Goal: Task Accomplishment & Management: Complete application form

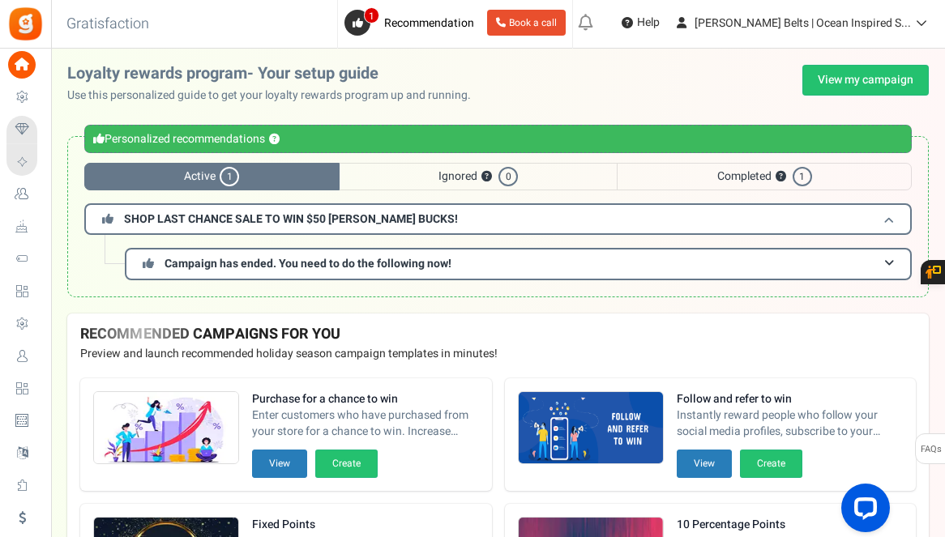
click at [862, 220] on h3 "SHOP LAST CHANCE SALE TO WIN $50 [PERSON_NAME] BUCKS!" at bounding box center [497, 219] width 827 height 32
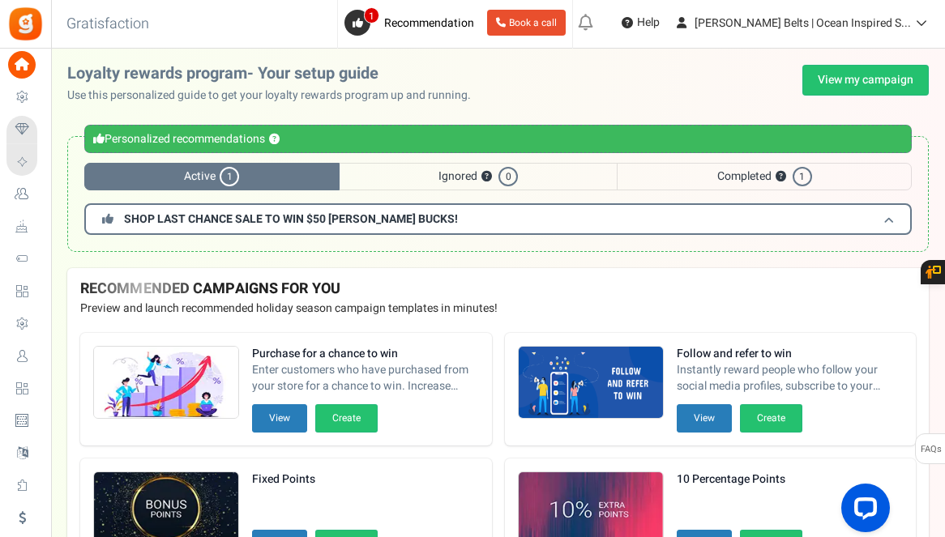
click at [858, 219] on h3 "SHOP LAST CHANCE SALE TO WIN $50 [PERSON_NAME] BUCKS!" at bounding box center [497, 219] width 827 height 32
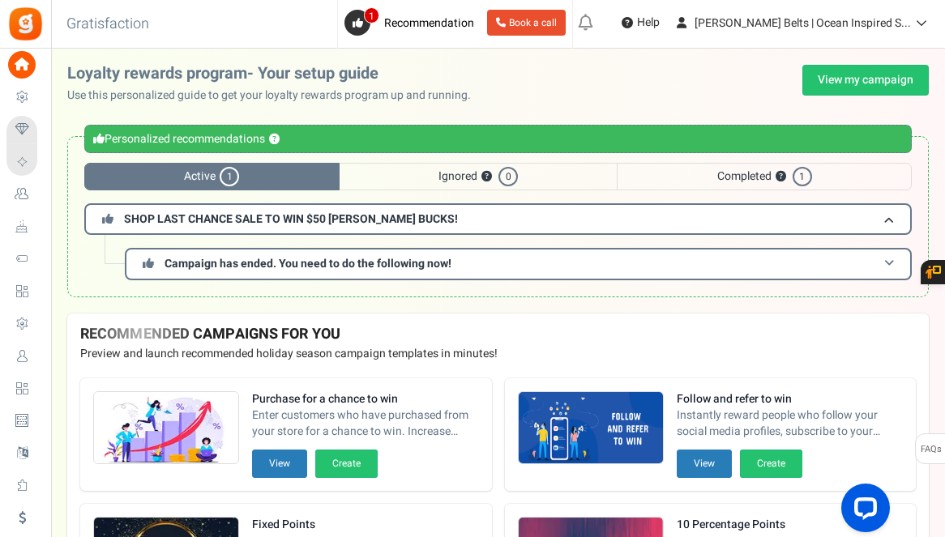
click at [793, 254] on h3 "Campaign has ended. You need to do the following now!" at bounding box center [518, 264] width 787 height 32
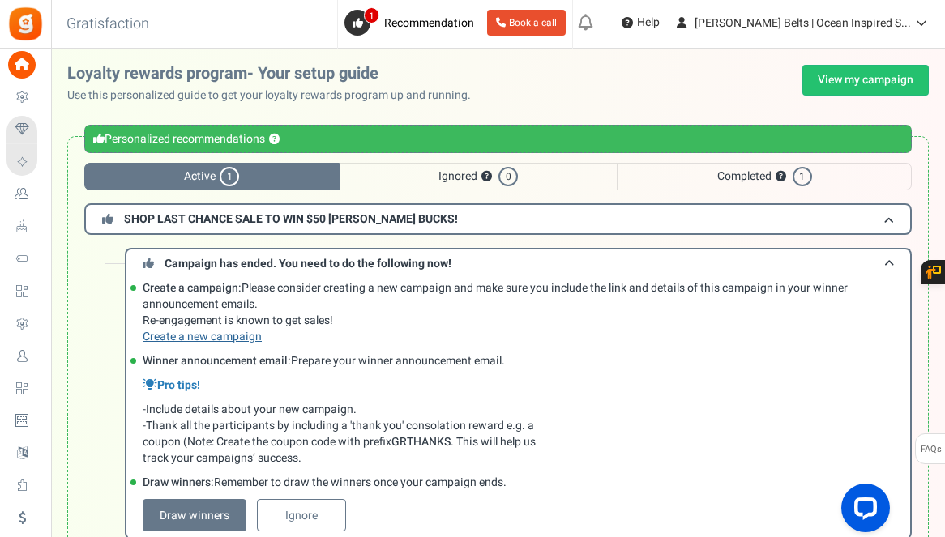
click at [228, 338] on link "Create a new campaign" at bounding box center [202, 336] width 119 height 17
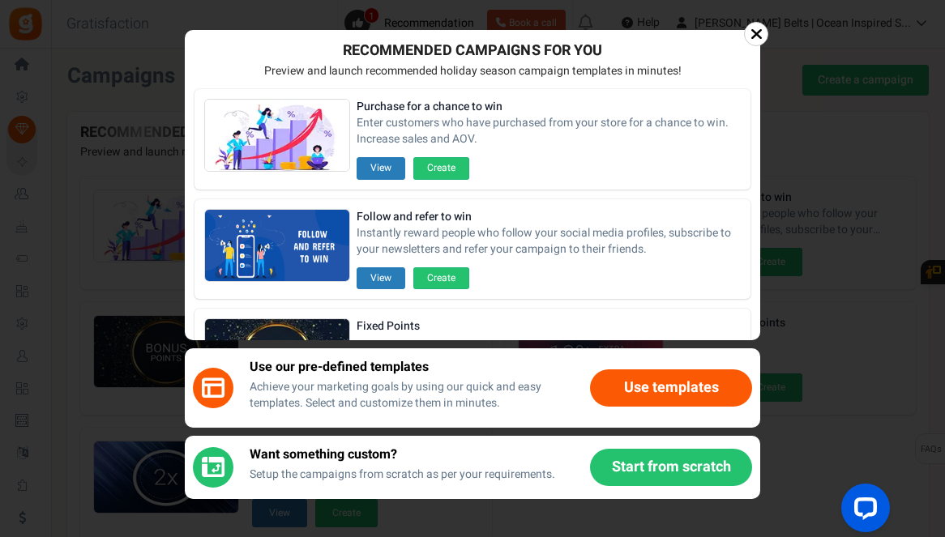
scroll to position [352, 0]
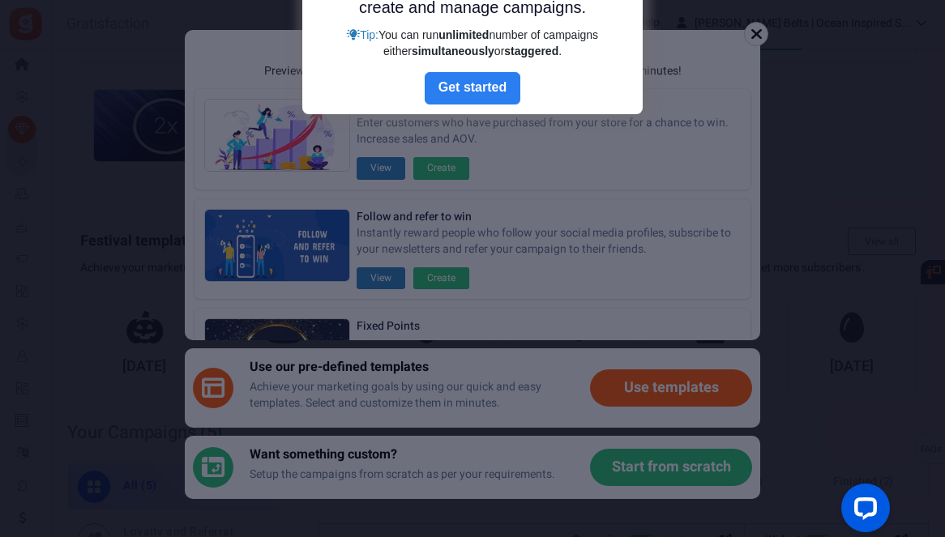
click at [490, 89] on link "Next" at bounding box center [473, 88] width 96 height 32
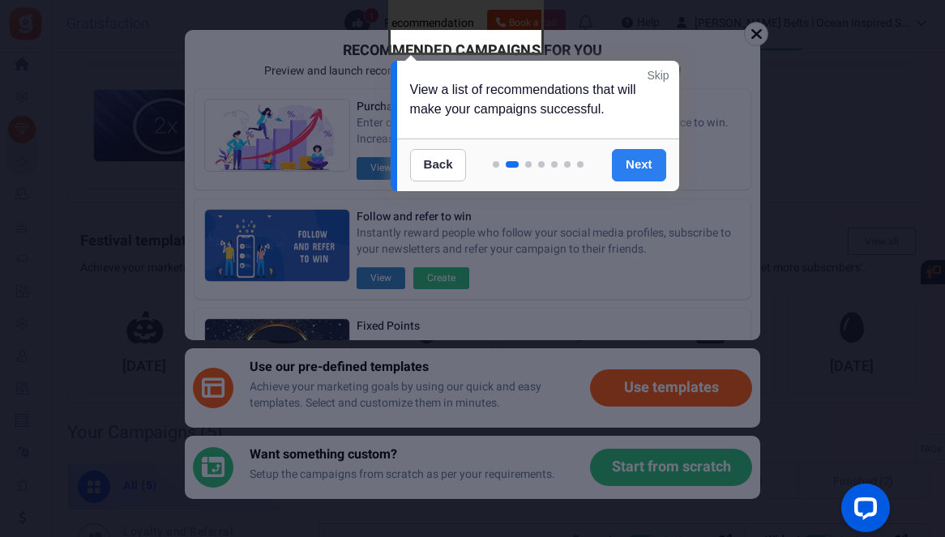
click at [645, 164] on link "Next" at bounding box center [639, 165] width 54 height 32
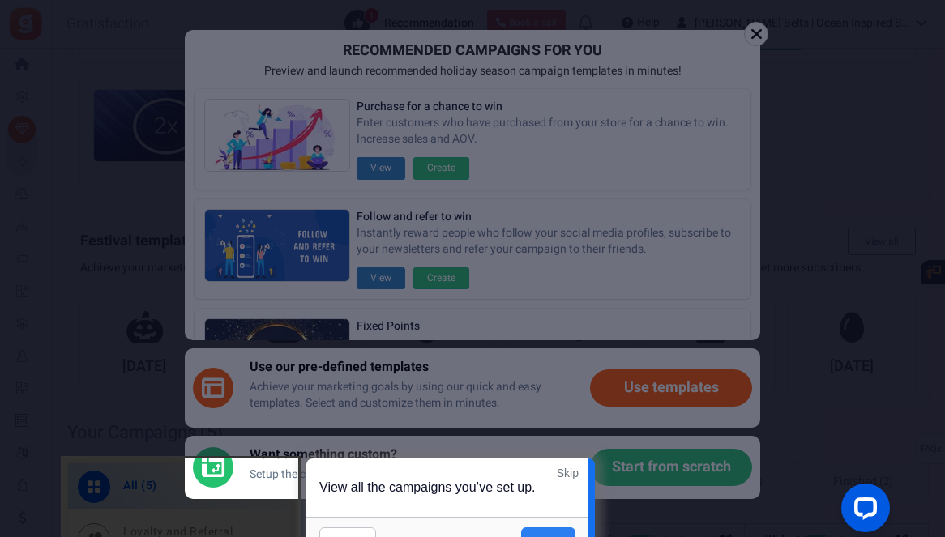
scroll to position [784, 0]
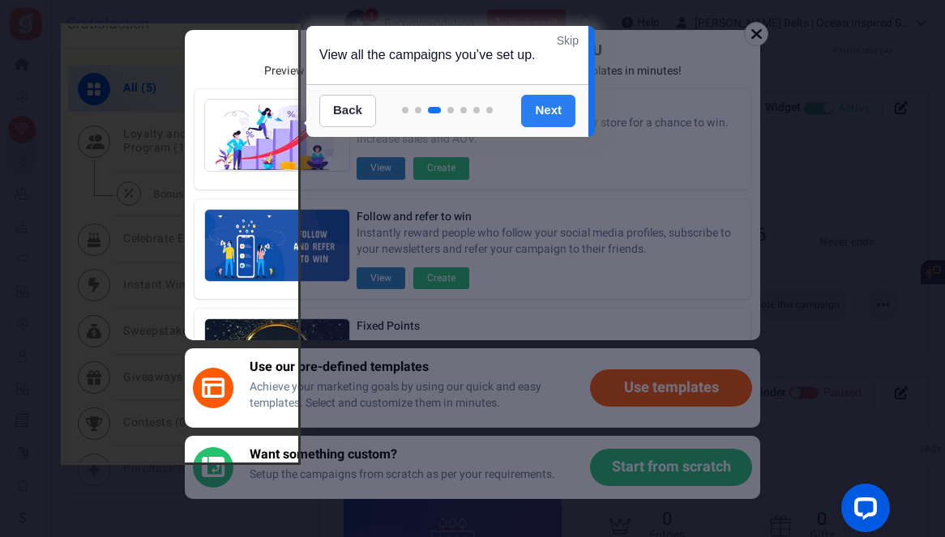
click at [556, 115] on link "Next" at bounding box center [548, 111] width 54 height 32
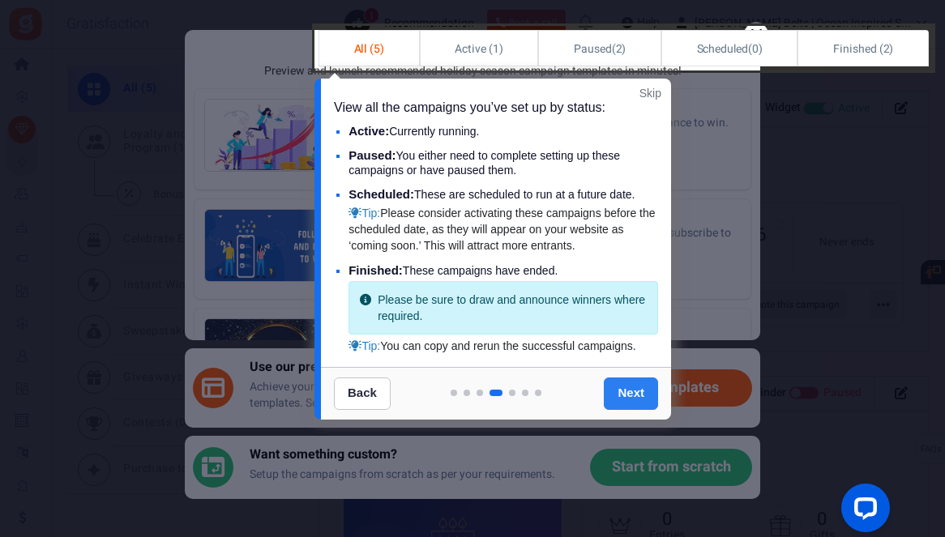
click at [638, 392] on link "Next" at bounding box center [631, 394] width 54 height 32
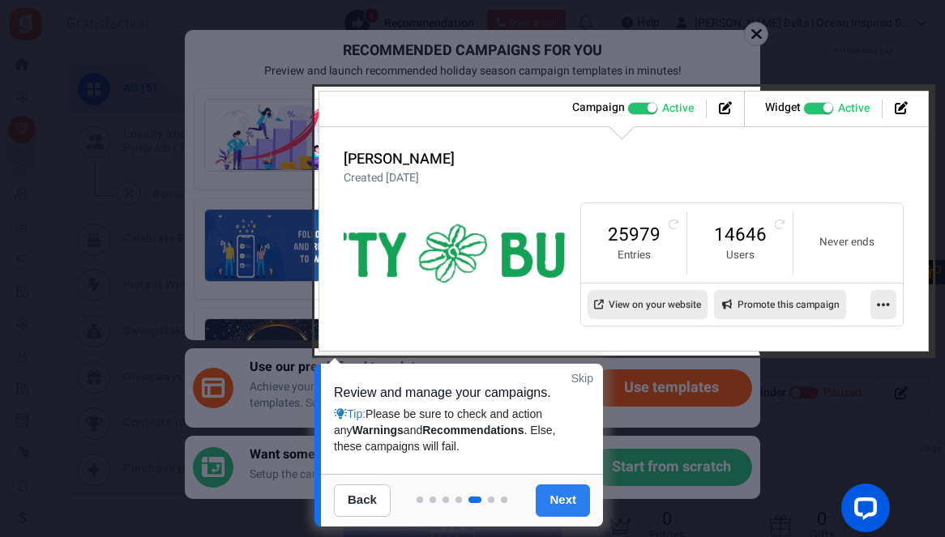
click at [573, 498] on link "Next" at bounding box center [562, 500] width 54 height 32
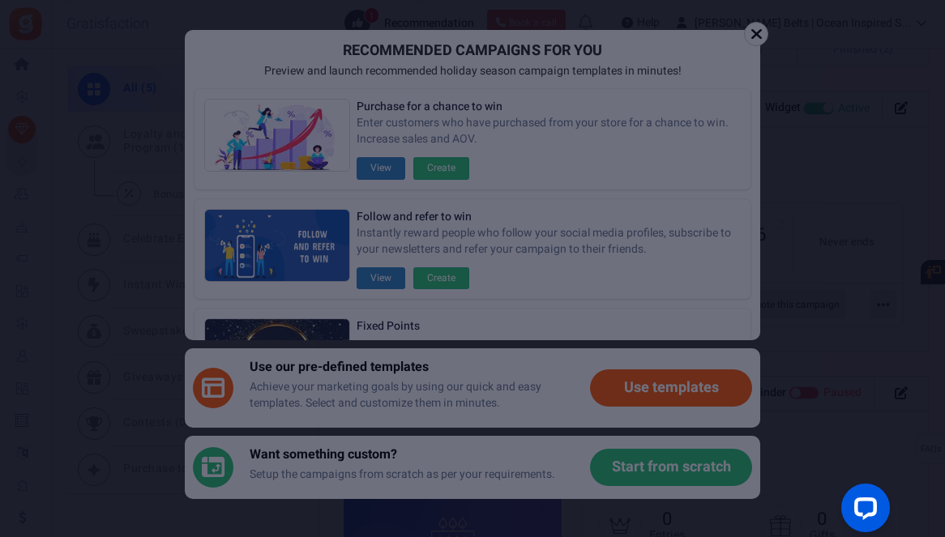
scroll to position [66, 0]
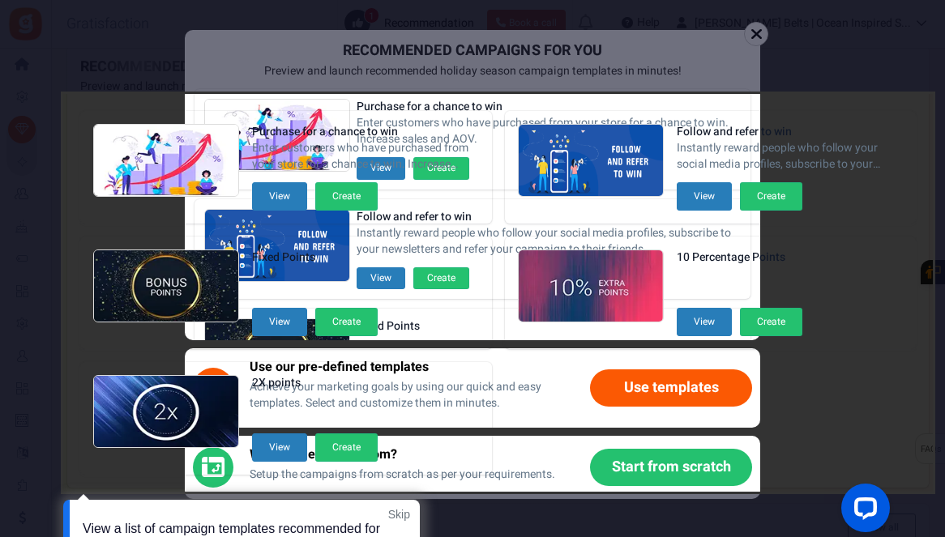
click at [356, 321] on div at bounding box center [497, 293] width 869 height 398
click at [272, 322] on div at bounding box center [497, 293] width 869 height 398
click at [896, 117] on div at bounding box center [497, 293] width 869 height 398
click at [670, 380] on div at bounding box center [497, 293] width 869 height 398
click at [756, 28] on div at bounding box center [472, 268] width 945 height 537
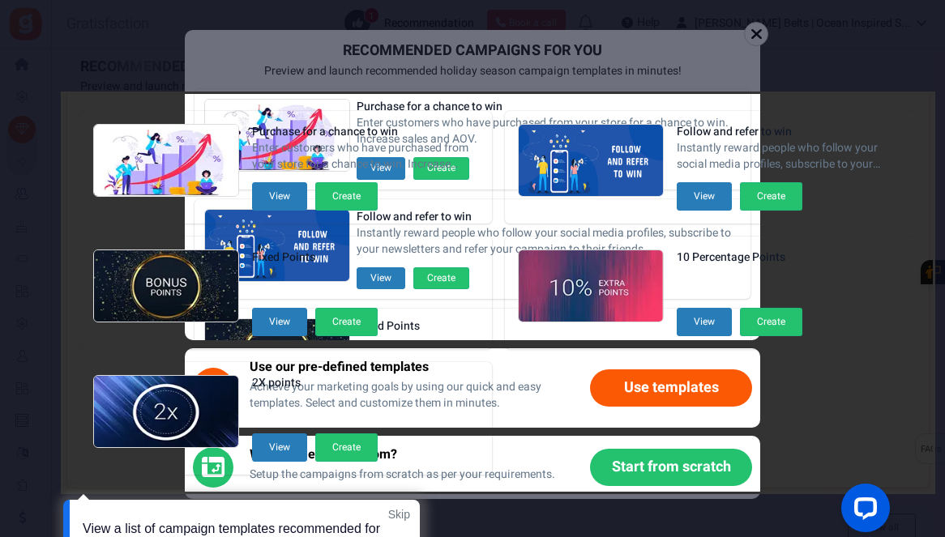
click at [754, 50] on div at bounding box center [472, 268] width 945 height 537
click at [275, 450] on div at bounding box center [497, 293] width 869 height 398
click at [621, 24] on div at bounding box center [472, 268] width 945 height 537
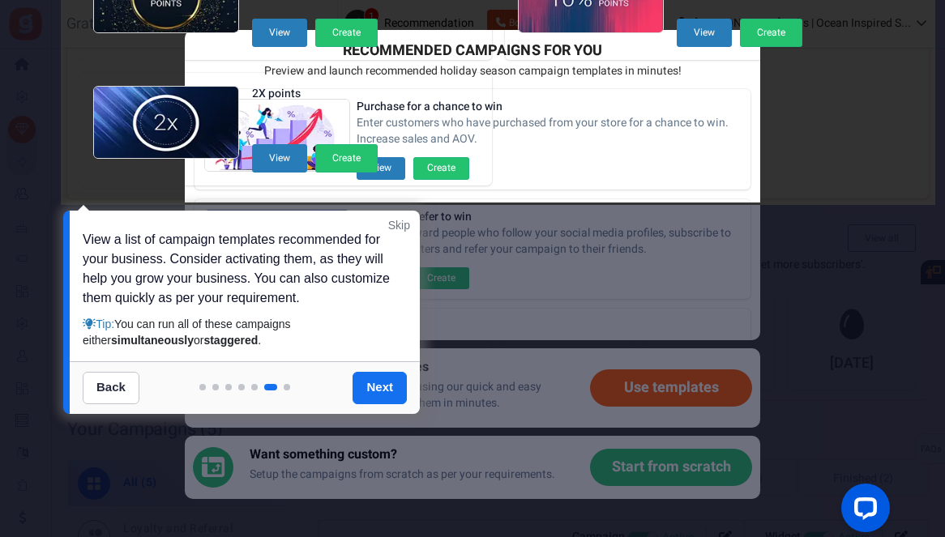
scroll to position [357, 0]
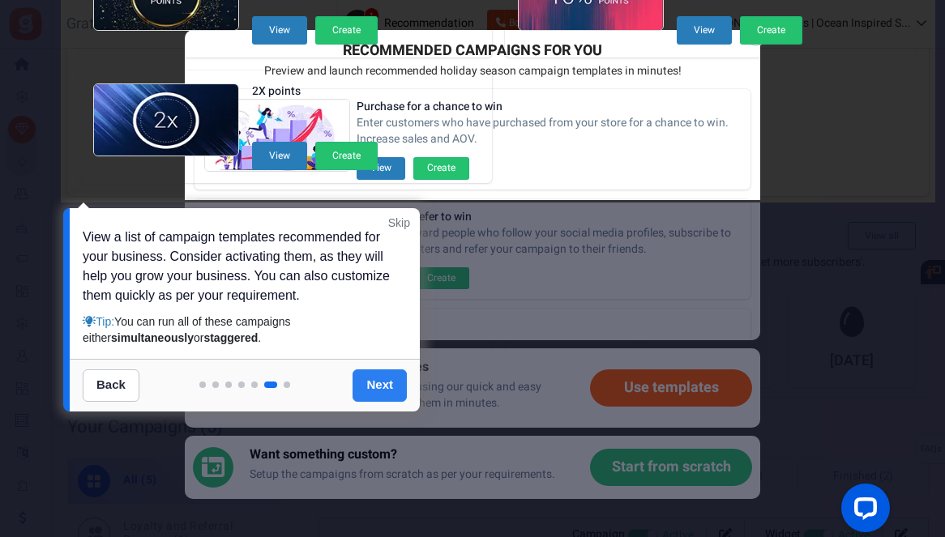
click at [377, 385] on link "Next" at bounding box center [379, 385] width 54 height 32
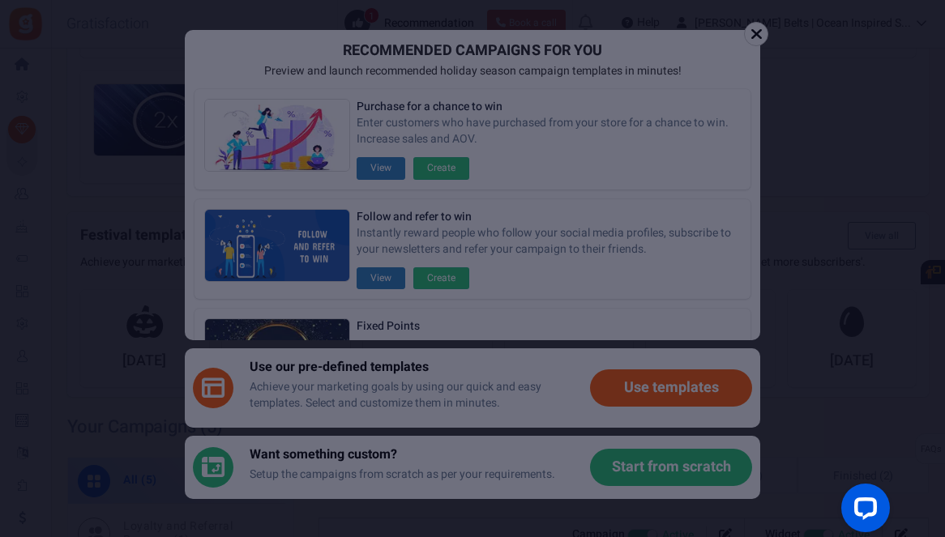
scroll to position [0, 0]
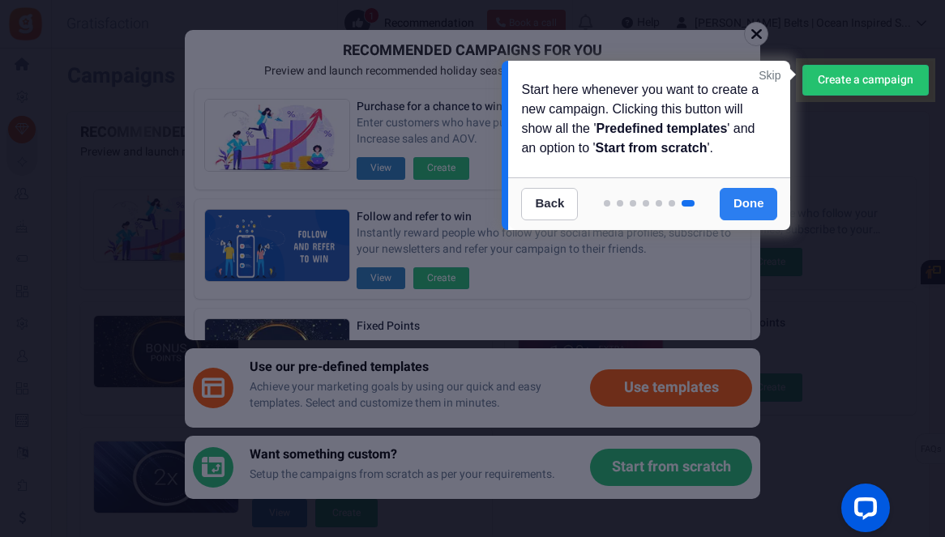
click at [749, 214] on link "Done" at bounding box center [748, 204] width 58 height 32
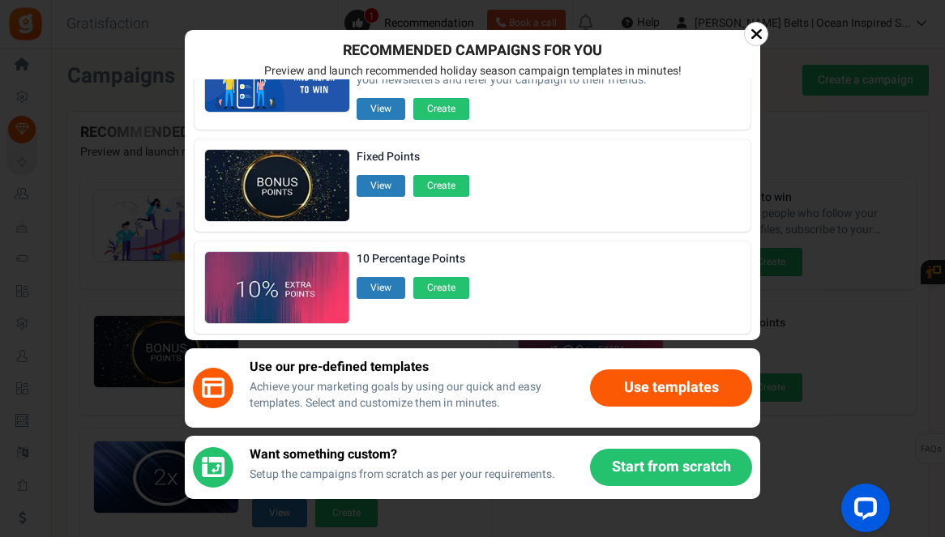
scroll to position [179, 0]
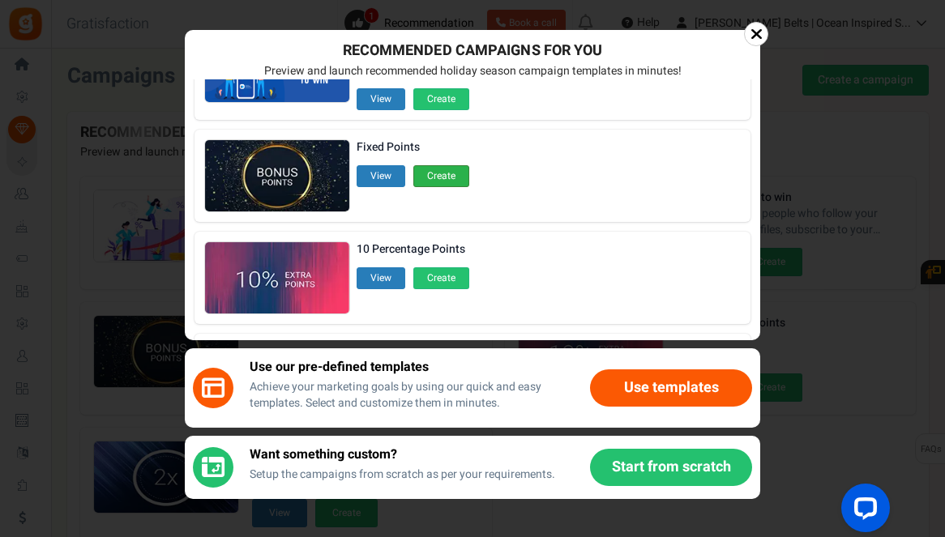
click at [435, 175] on button "Create" at bounding box center [441, 176] width 56 height 22
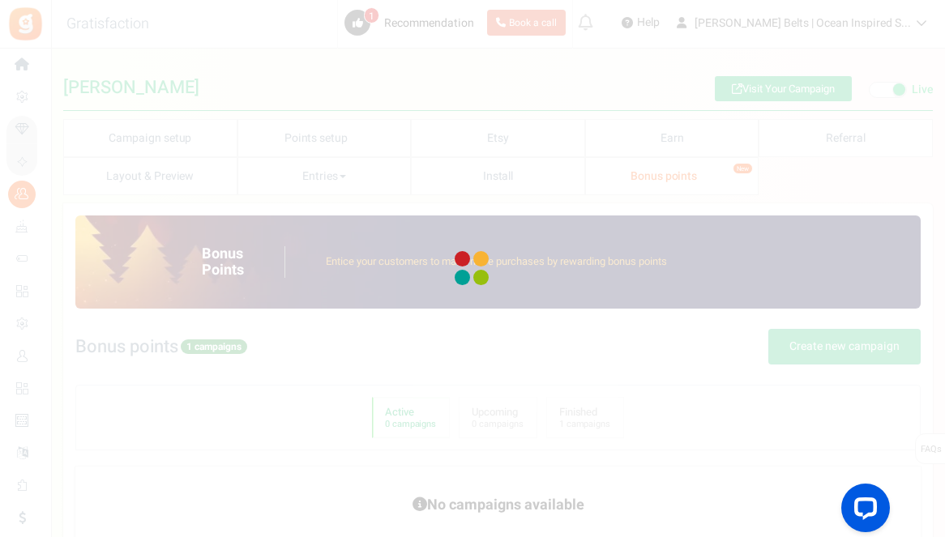
radio input "true"
type input "125"
radio input "true"
type input "[DATE] 12:01 AM"
type input "[DATE] 11:59 PM"
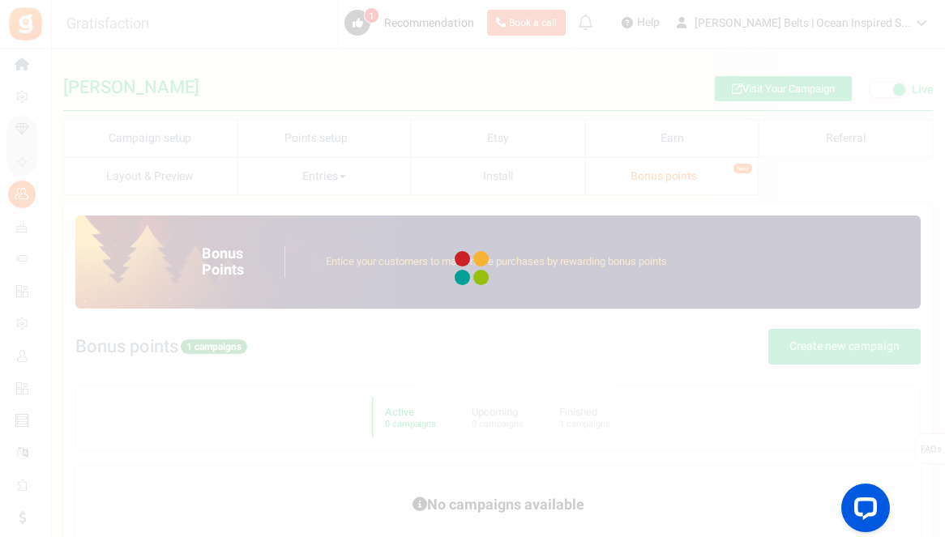
type textarea "Fixed Points"
type textarea "Bonus Points description"
type input "#000000"
type input "#ffbe84"
type input "#000000"
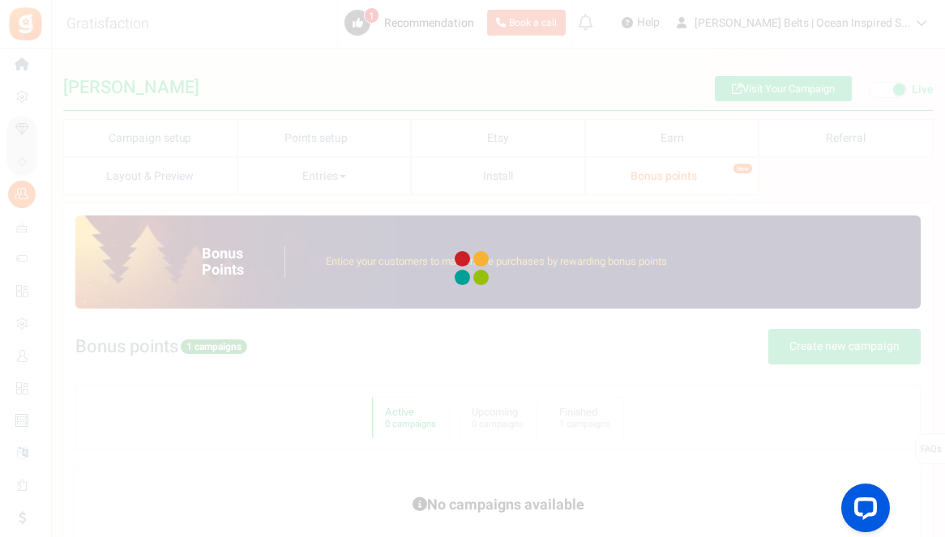
type input "#ffffff"
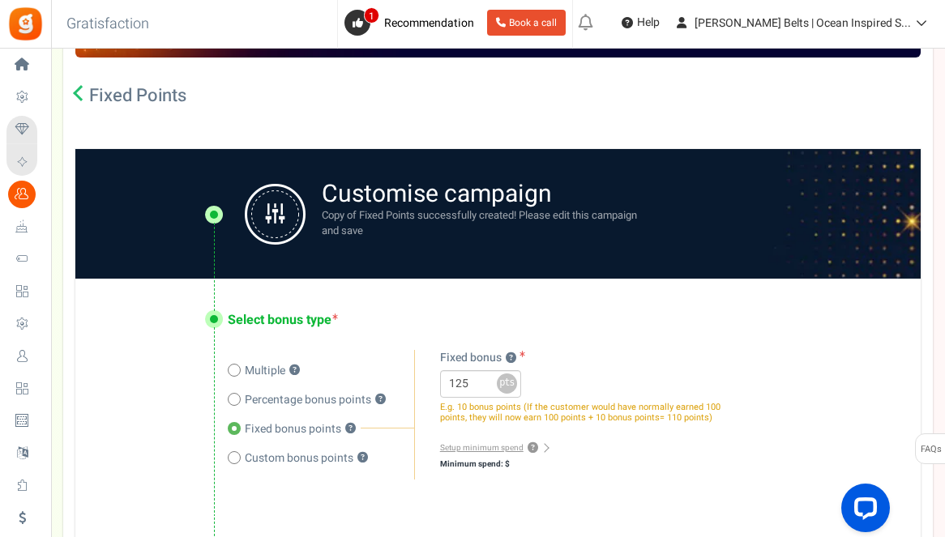
scroll to position [226, 0]
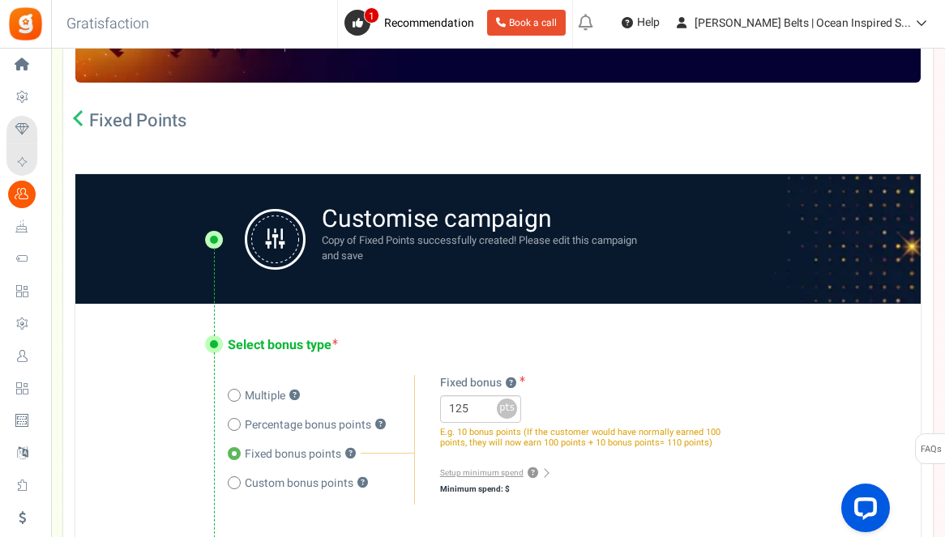
click at [87, 120] on div "Fixed Points" at bounding box center [130, 121] width 111 height 36
click at [78, 117] on icon at bounding box center [81, 118] width 16 height 16
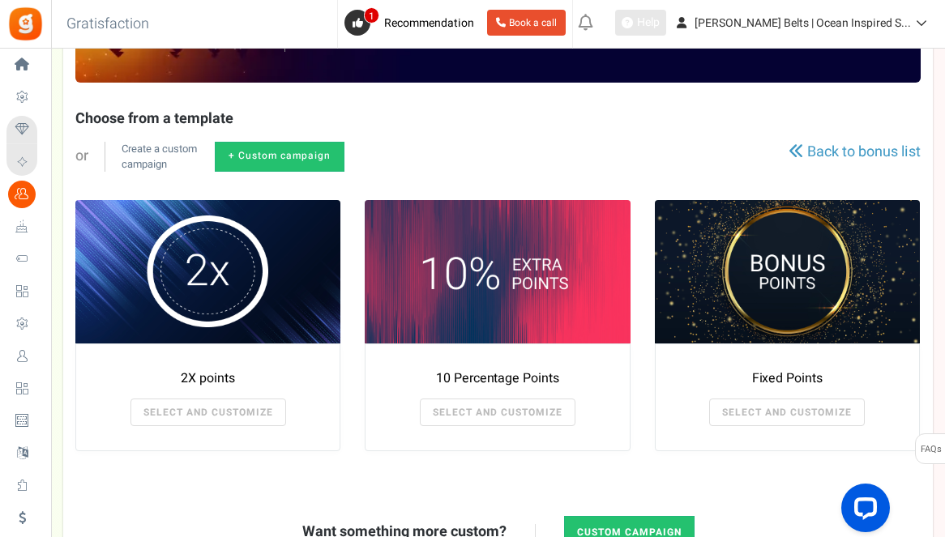
click at [659, 16] on span "Help" at bounding box center [646, 23] width 27 height 16
click at [306, 154] on link "+ Custom campaign" at bounding box center [280, 157] width 130 height 30
radio input "true"
radio input "false"
type textarea "Get bonus points!"
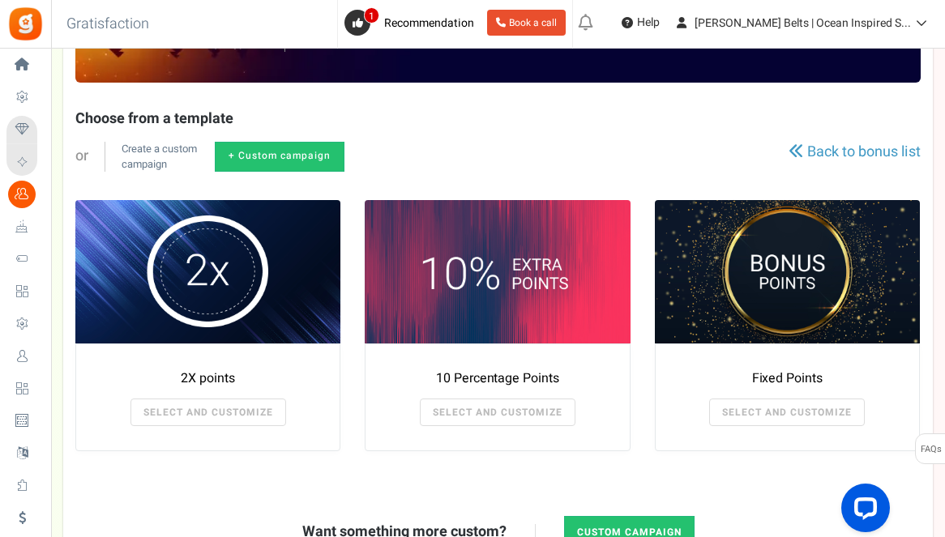
type textarea "Shop and get bonus points!"
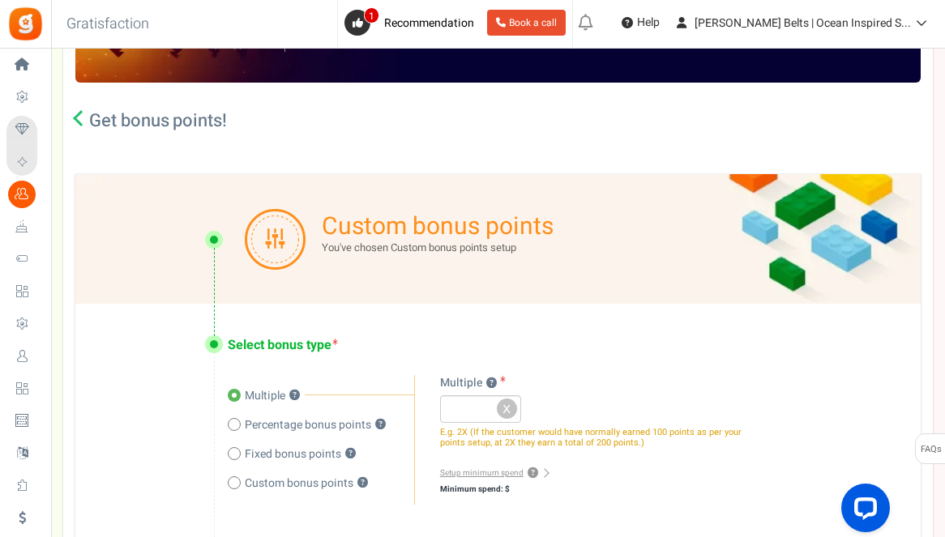
click at [274, 453] on span "Fixed bonus points" at bounding box center [293, 454] width 96 height 16
click at [238, 453] on input "Fixed bonus points ?" at bounding box center [233, 455] width 11 height 11
radio input "true"
radio input "false"
click at [471, 410] on input "number" at bounding box center [480, 409] width 81 height 28
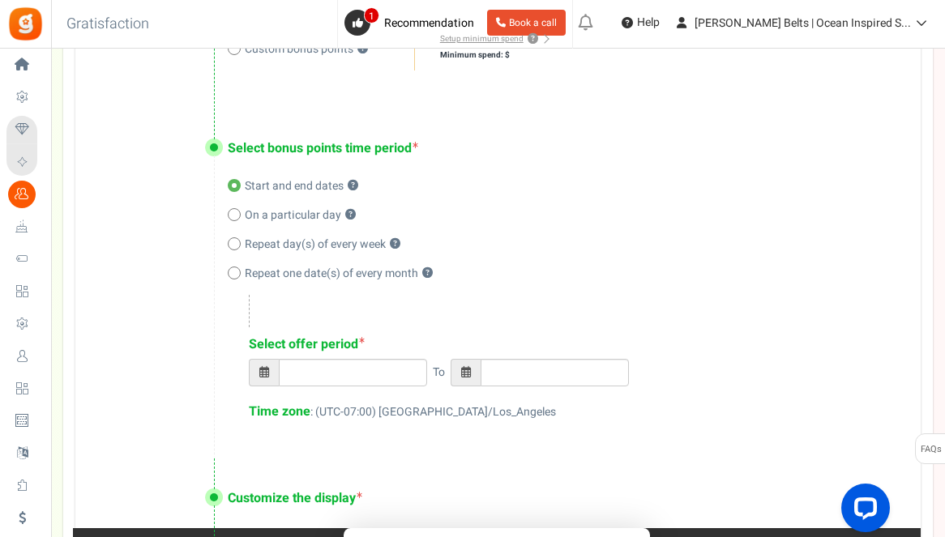
scroll to position [0, 0]
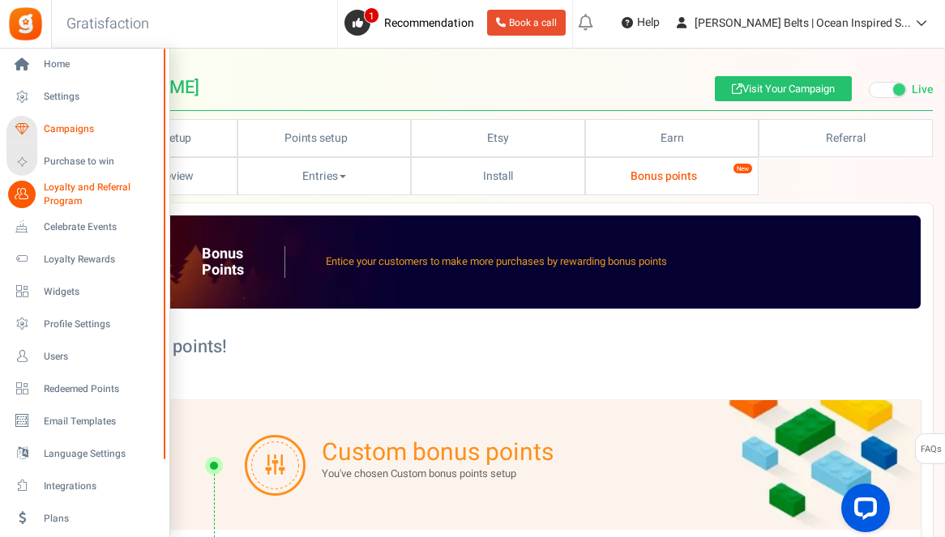
type input "10"
click at [75, 130] on span "Campaigns" at bounding box center [100, 129] width 113 height 14
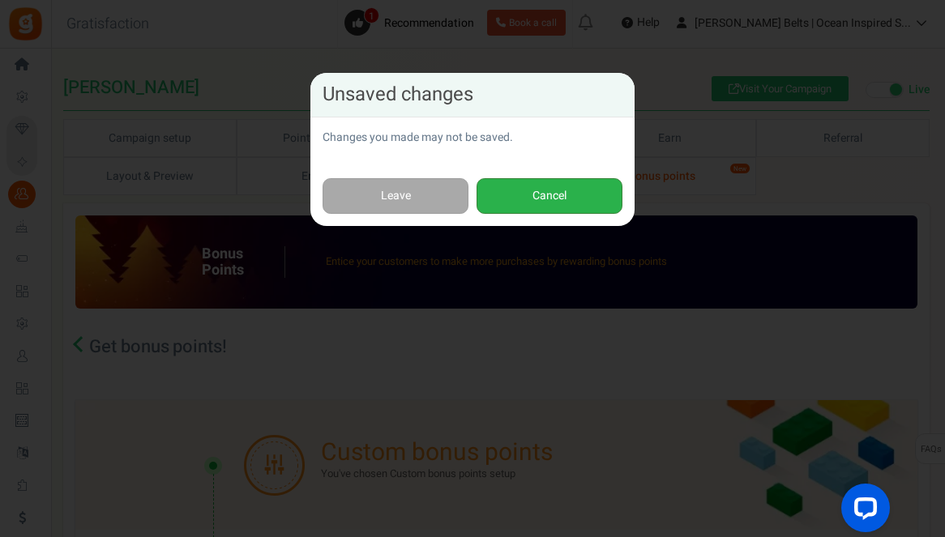
click at [553, 207] on button "Cancel" at bounding box center [549, 196] width 146 height 36
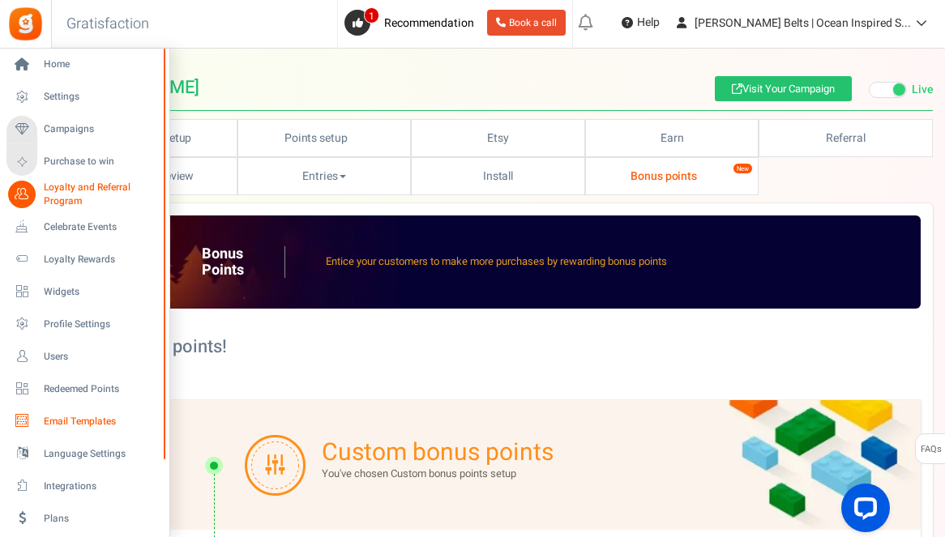
click at [90, 424] on span "Email Templates" at bounding box center [100, 422] width 113 height 14
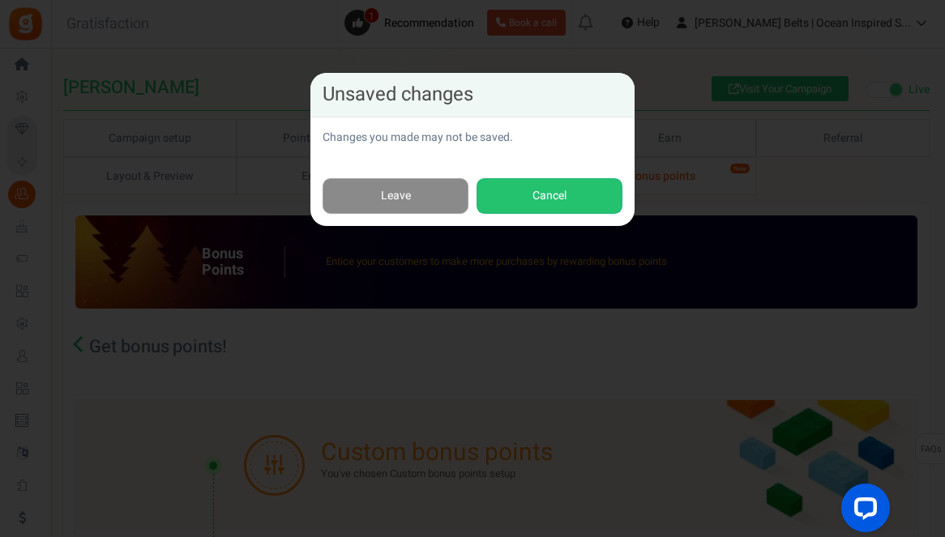
click at [436, 198] on link "Leave" at bounding box center [395, 196] width 146 height 36
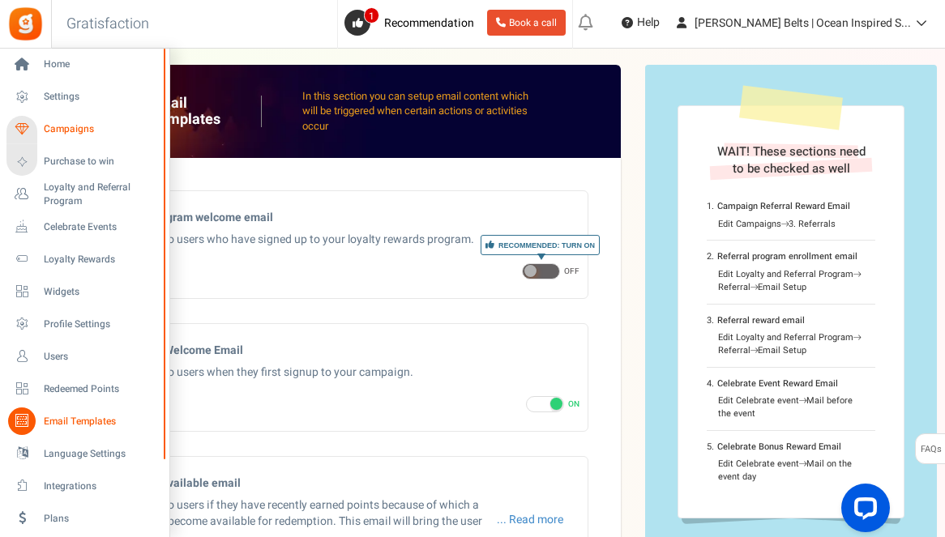
click at [71, 130] on span "Campaigns" at bounding box center [100, 129] width 113 height 14
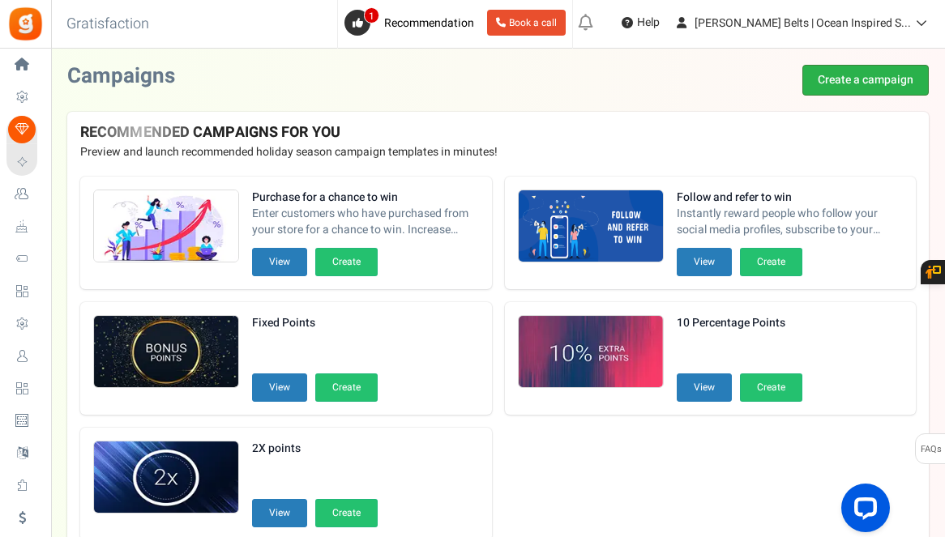
click at [893, 71] on link "Create a campaign" at bounding box center [865, 80] width 126 height 31
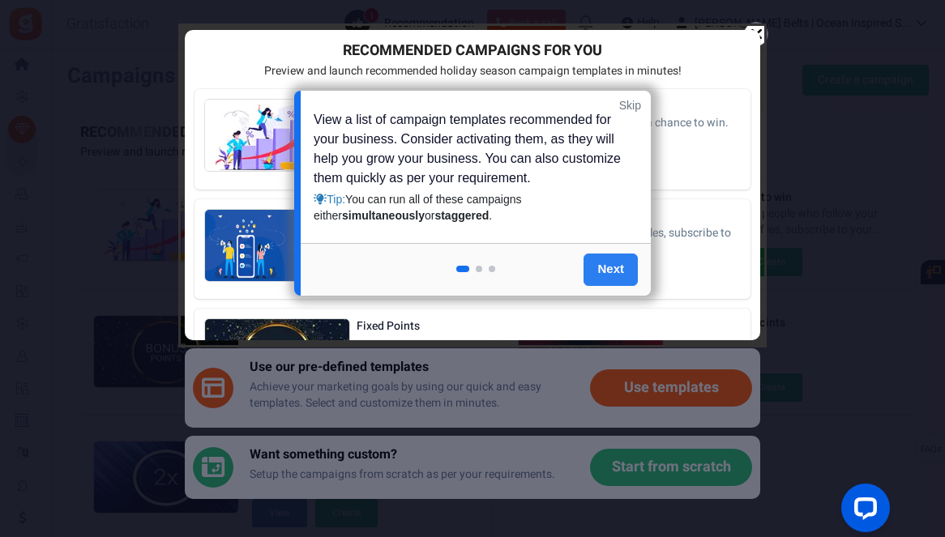
click at [615, 270] on link "Next" at bounding box center [610, 270] width 54 height 32
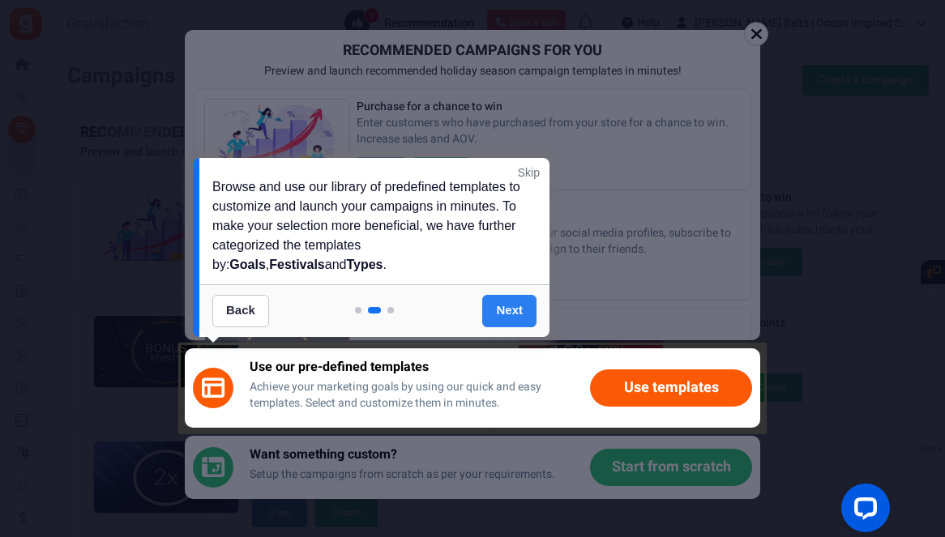
click at [500, 310] on link "Next" at bounding box center [509, 311] width 54 height 32
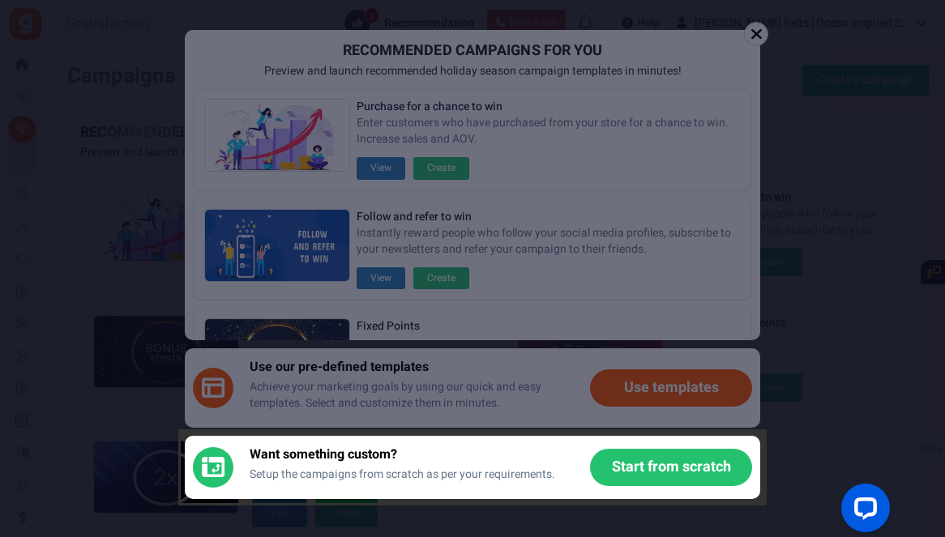
scroll to position [223, 0]
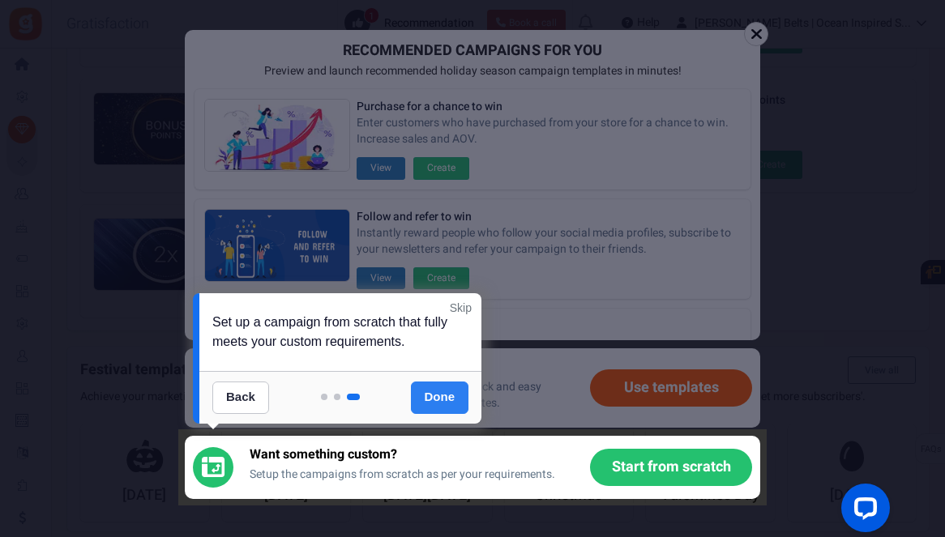
click at [444, 403] on link "Done" at bounding box center [440, 398] width 58 height 32
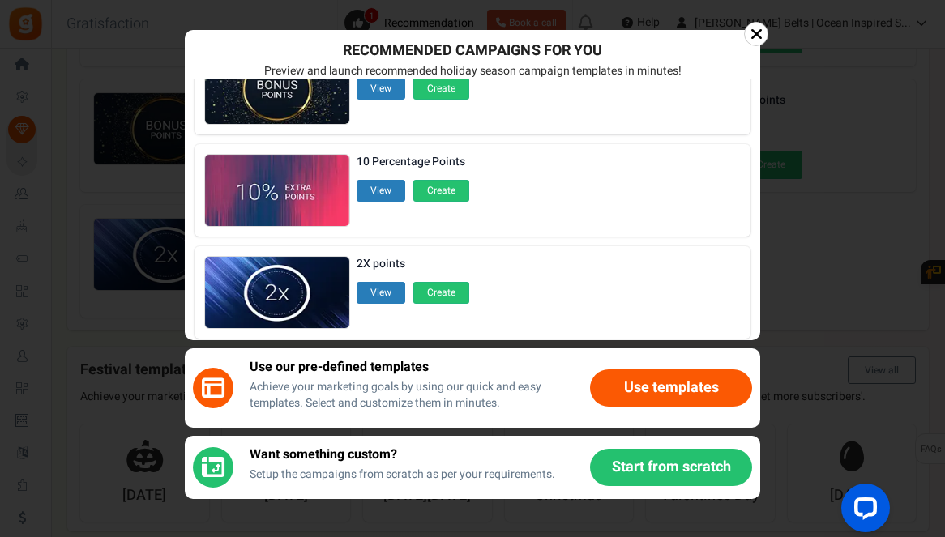
scroll to position [274, 0]
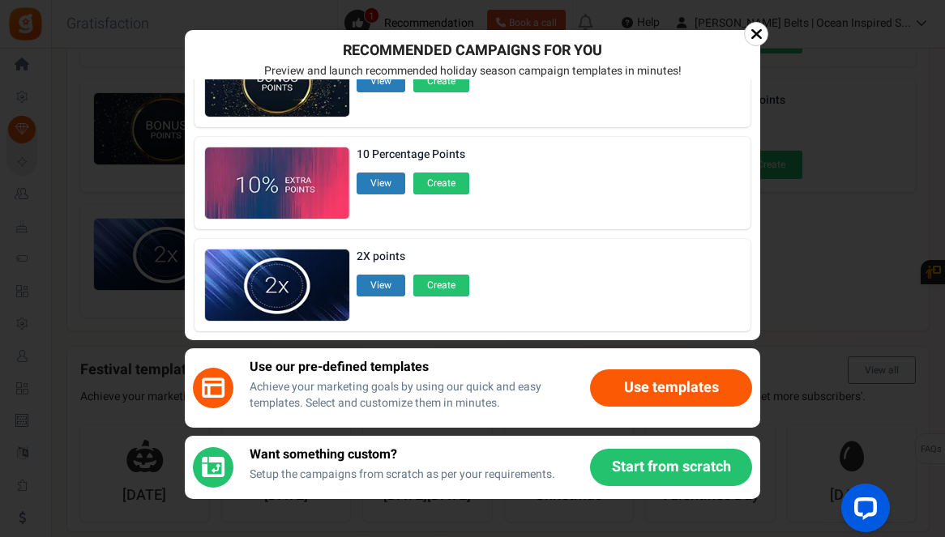
click at [638, 388] on button "Use templates" at bounding box center [671, 387] width 162 height 37
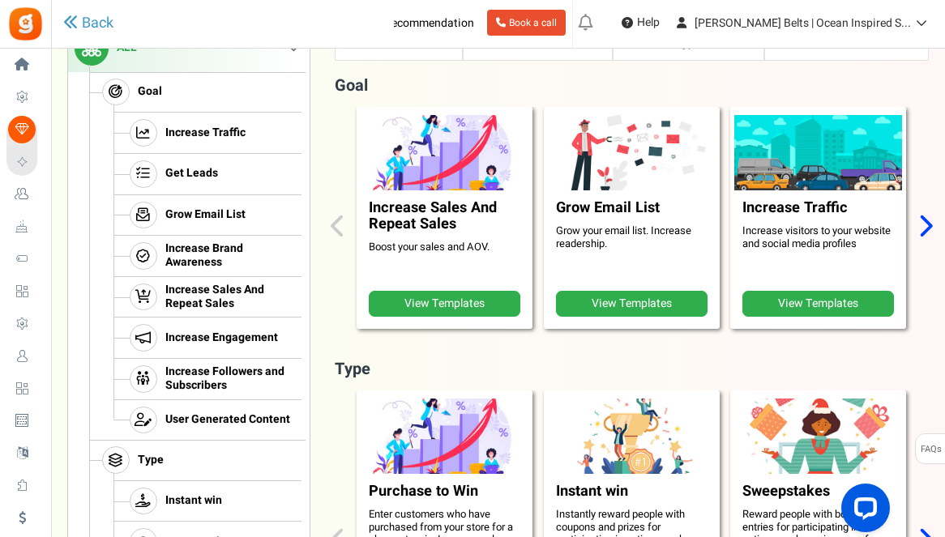
scroll to position [259, 0]
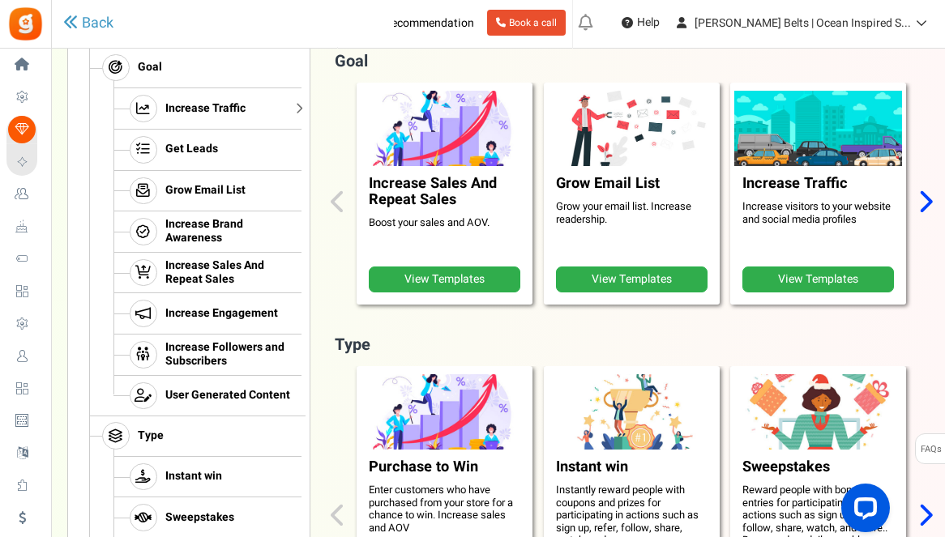
click at [193, 107] on span "Increase Traffic" at bounding box center [205, 109] width 80 height 14
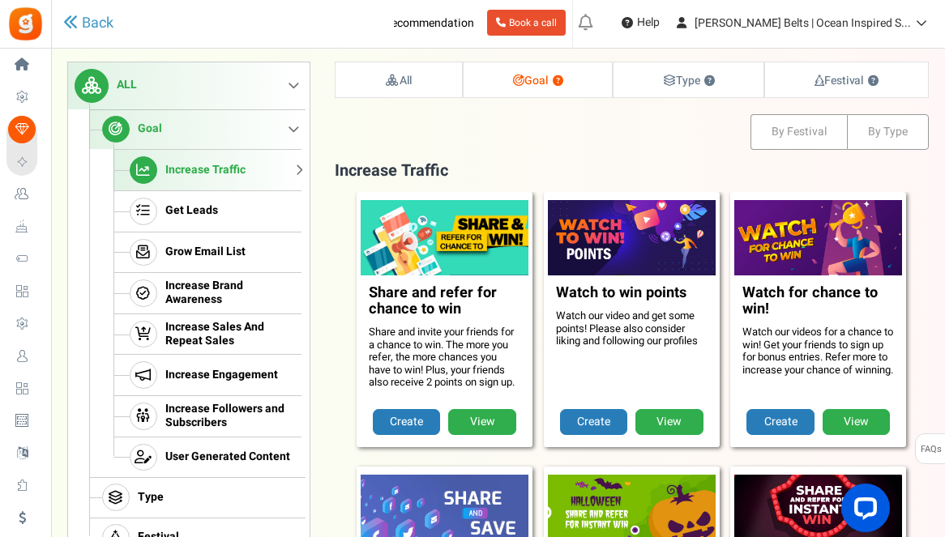
scroll to position [165, 0]
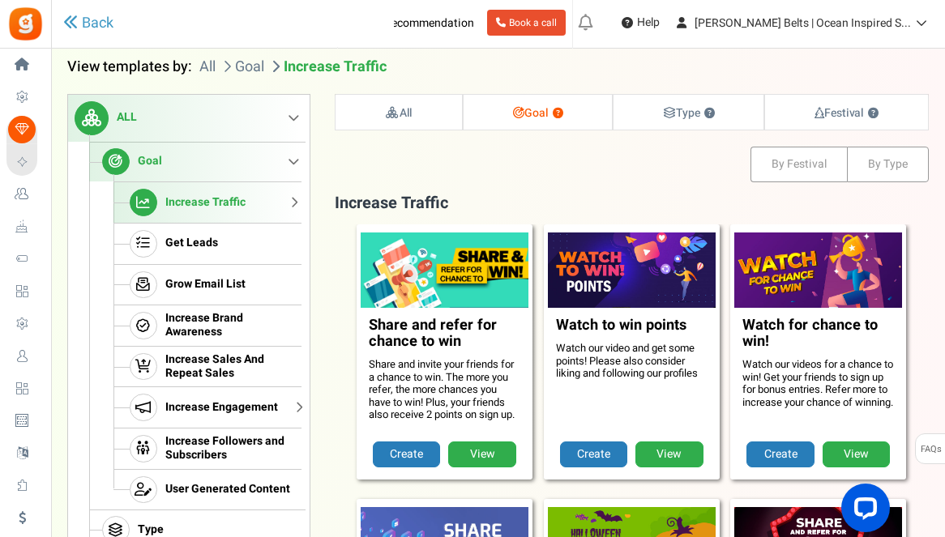
click at [203, 402] on span "Increase Engagement" at bounding box center [221, 408] width 113 height 14
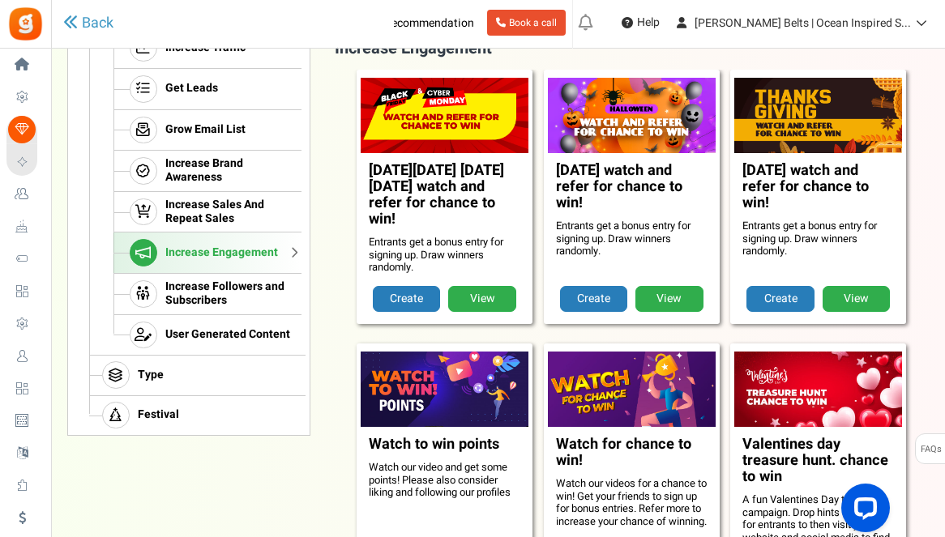
scroll to position [316, 0]
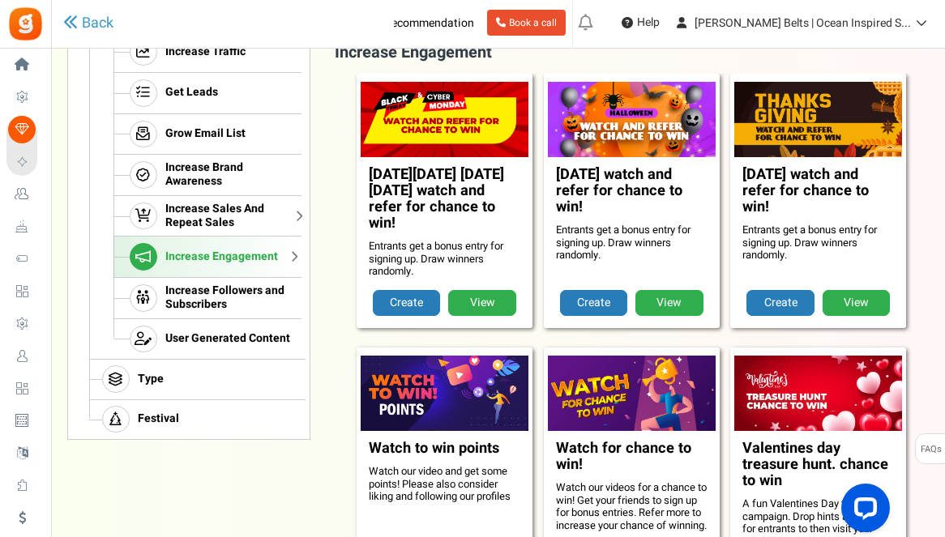
click at [250, 224] on span "Increase Sales And Repeat Sales" at bounding box center [231, 217] width 132 height 28
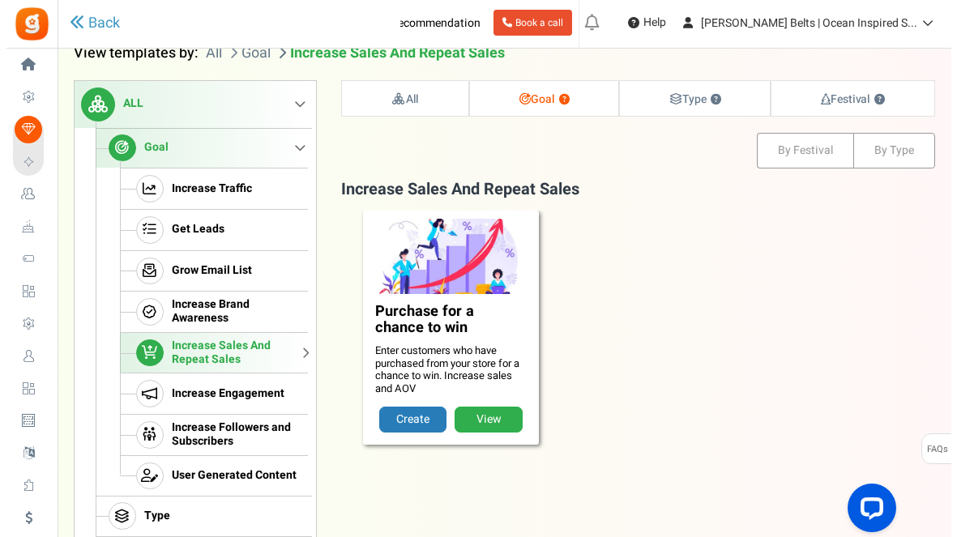
scroll to position [165, 0]
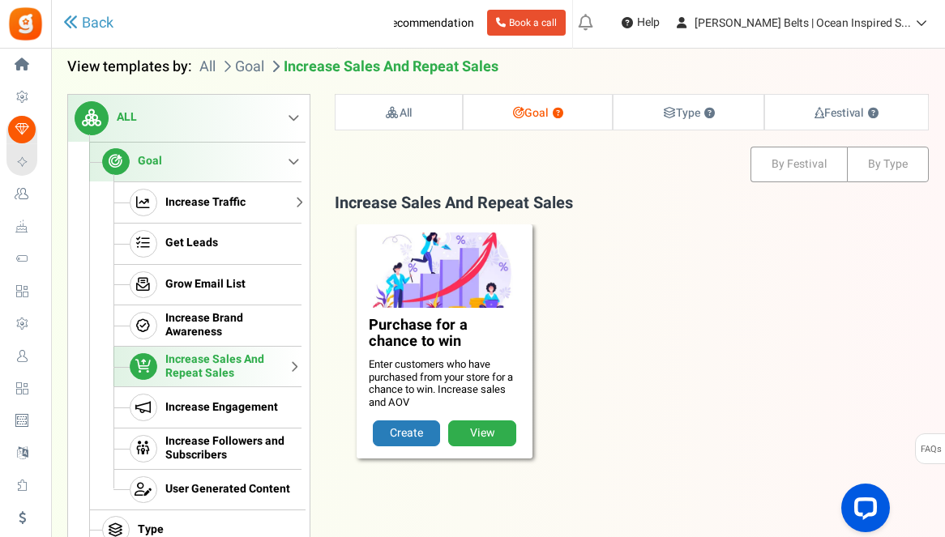
click at [249, 202] on link "Increase Traffic" at bounding box center [207, 201] width 188 height 41
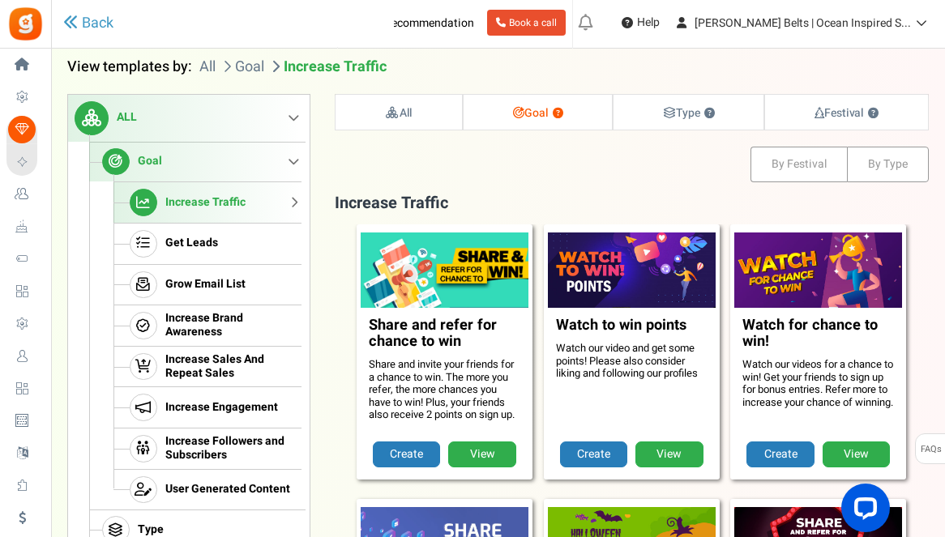
drag, startPoint x: 943, startPoint y: 124, endPoint x: 939, endPoint y: 167, distance: 43.1
drag, startPoint x: 944, startPoint y: 131, endPoint x: 942, endPoint y: 159, distance: 27.6
drag, startPoint x: 943, startPoint y: 137, endPoint x: 945, endPoint y: 162, distance: 25.2
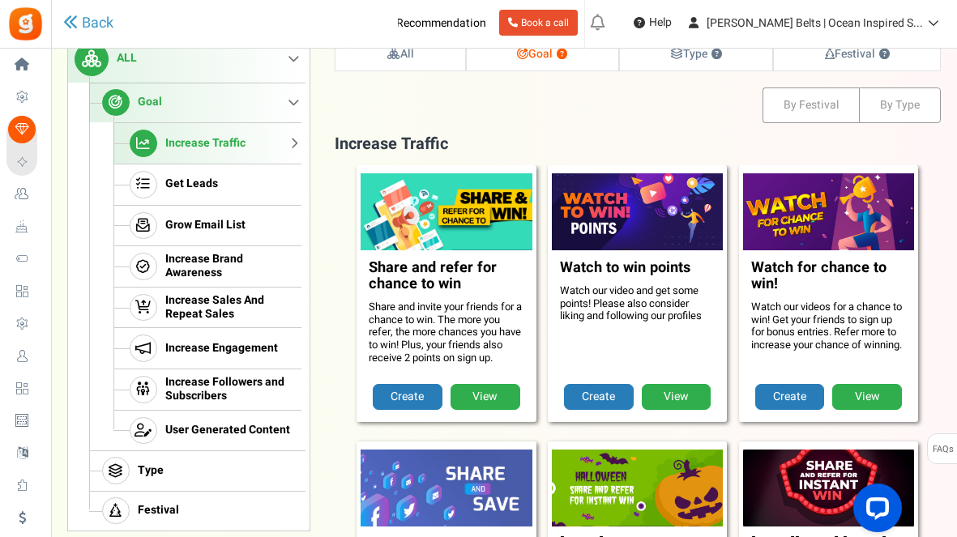
scroll to position [213, 0]
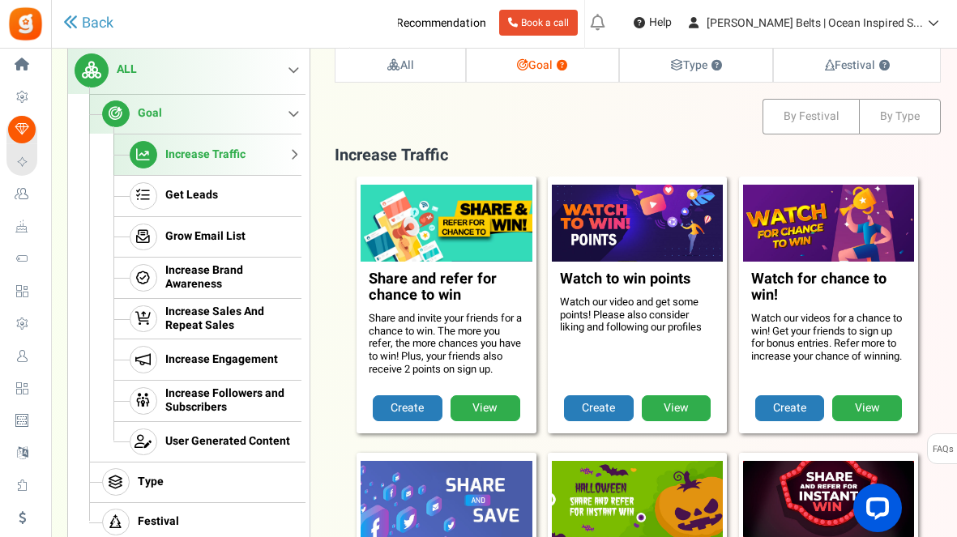
click at [292, 70] on link "ALL" at bounding box center [184, 70] width 233 height 47
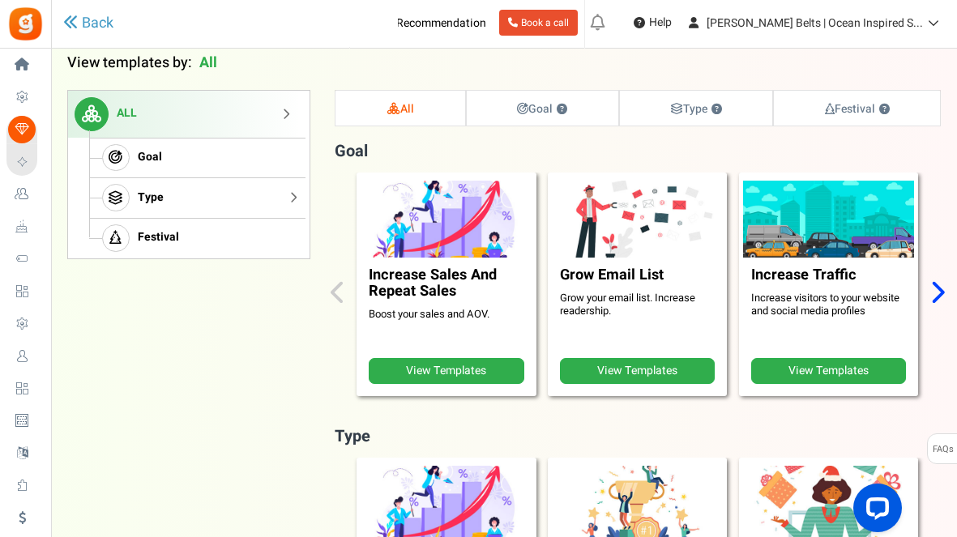
scroll to position [165, 0]
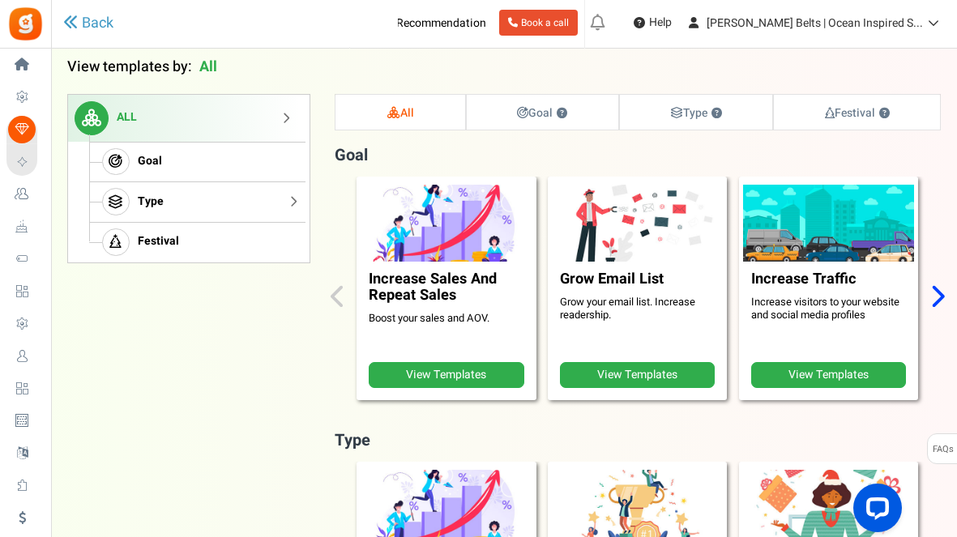
click at [136, 202] on link "Type" at bounding box center [195, 201] width 212 height 41
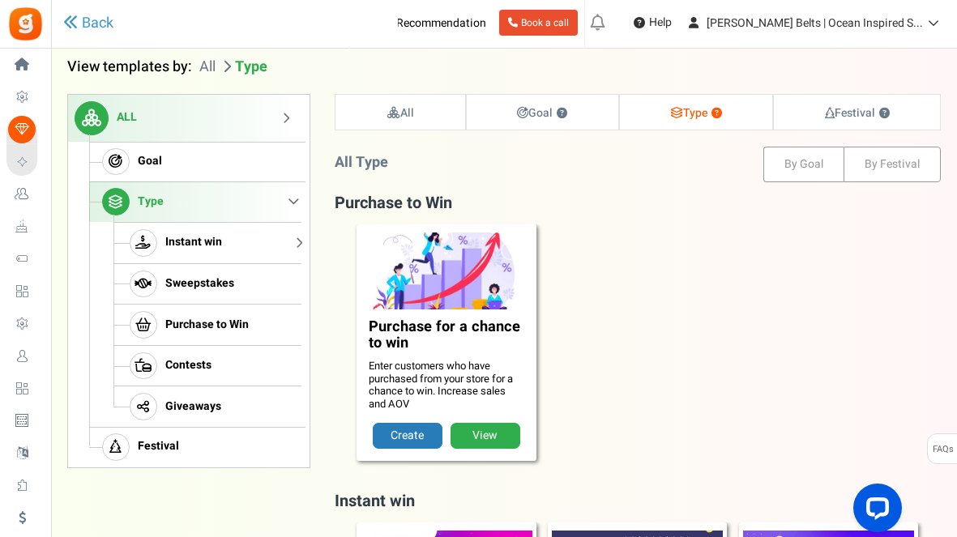
click at [206, 244] on span "Instant win" at bounding box center [193, 243] width 57 height 14
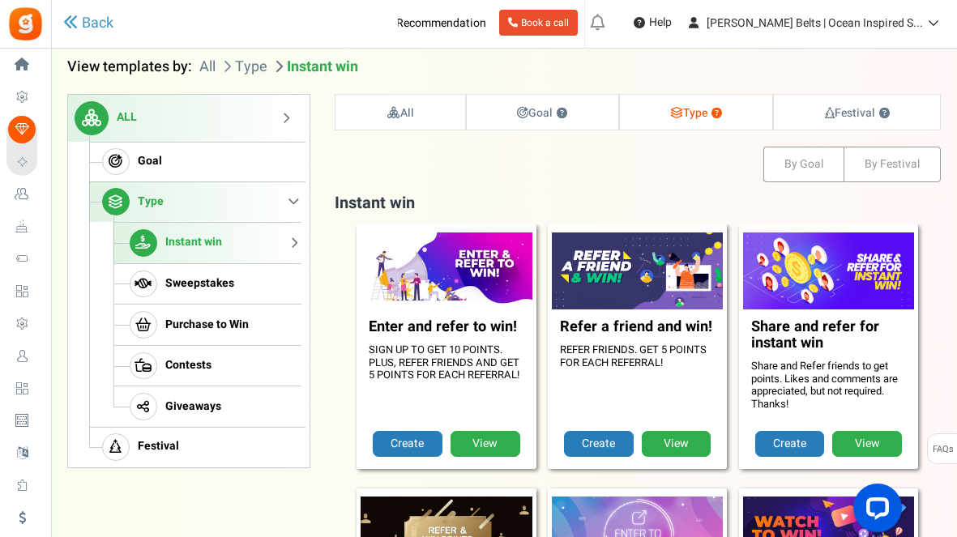
click at [201, 111] on link "ALL" at bounding box center [184, 118] width 233 height 47
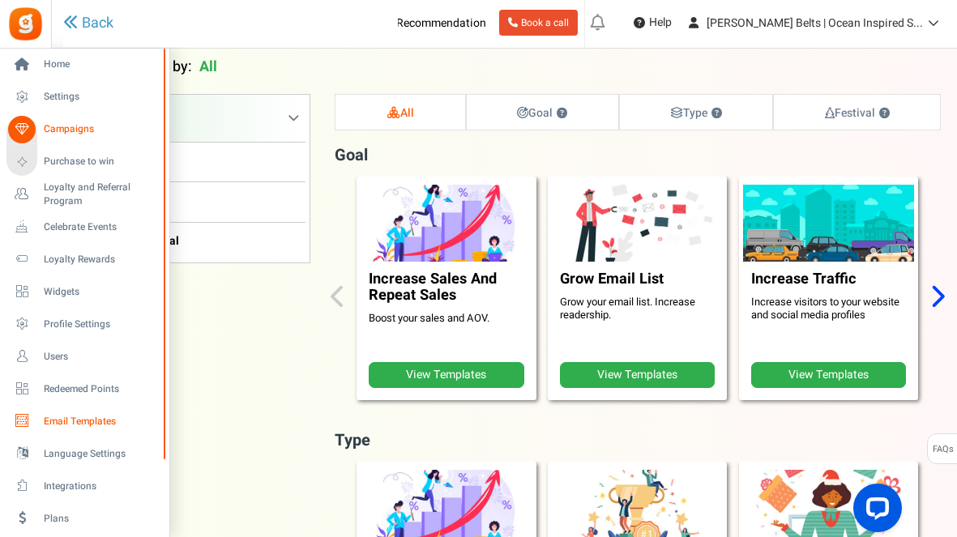
click at [86, 415] on span "Email Templates" at bounding box center [100, 422] width 113 height 14
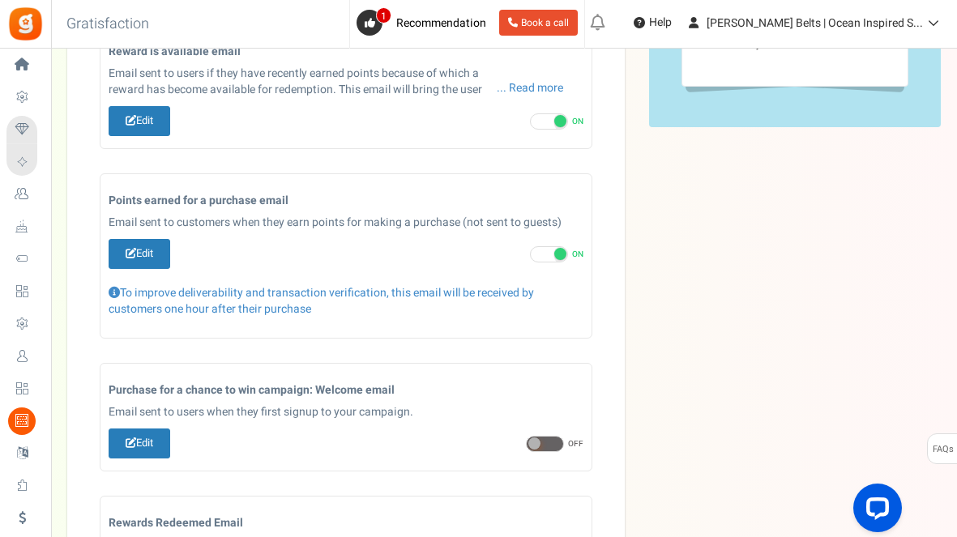
scroll to position [433, 0]
drag, startPoint x: 956, startPoint y: 372, endPoint x: 954, endPoint y: 412, distance: 39.8
click at [947, 412] on div "Email Templates In this section you can setup email content which will be trigg…" at bounding box center [504, 220] width 906 height 1177
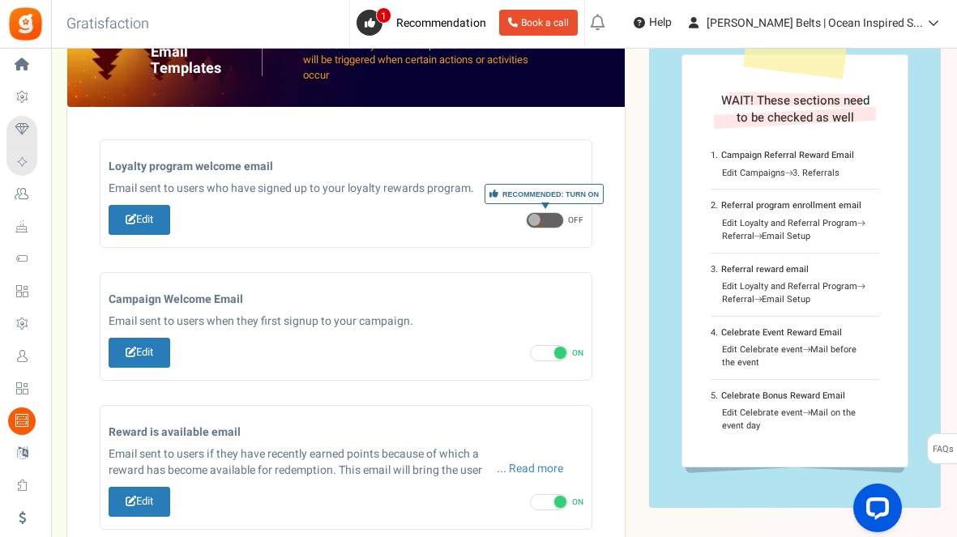
scroll to position [53, 0]
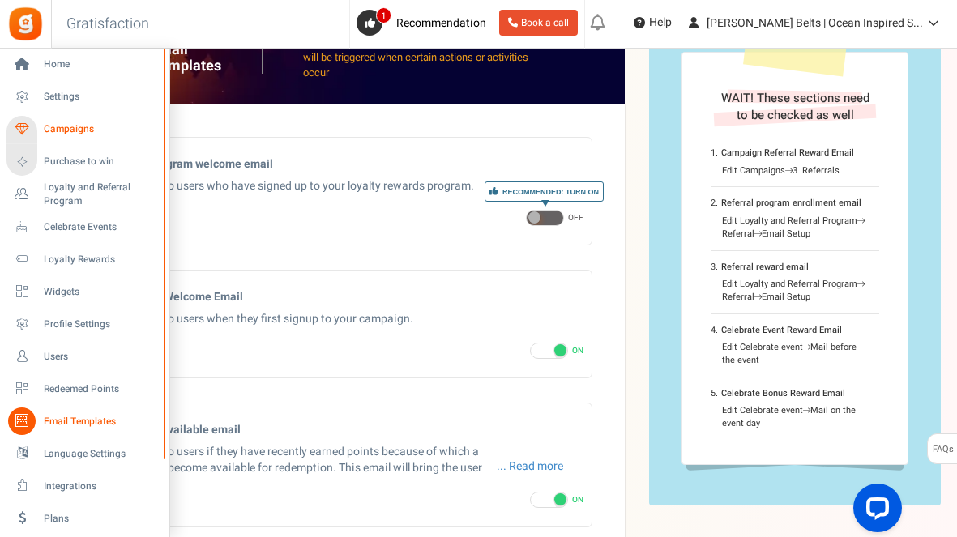
click at [97, 120] on link "Campaigns" at bounding box center [84, 130] width 156 height 28
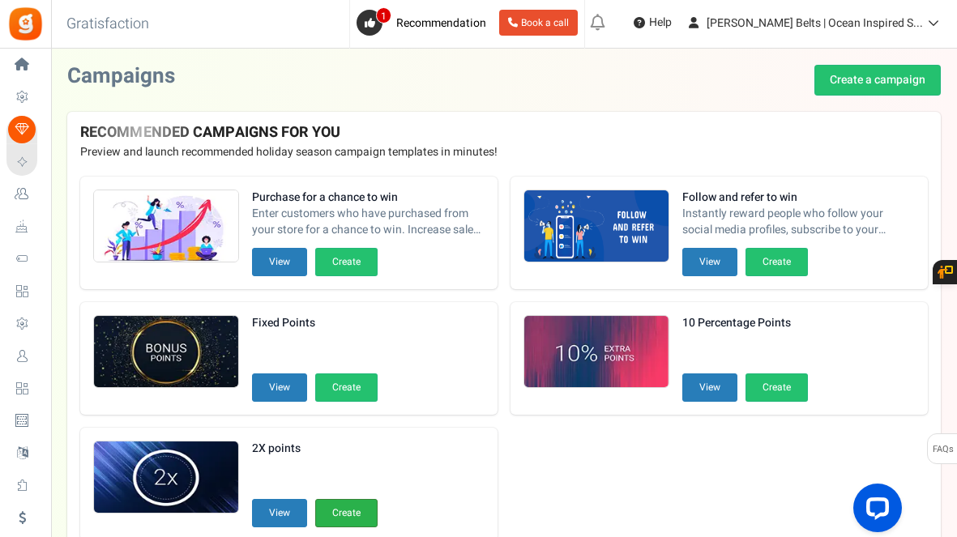
click at [356, 508] on button "Create" at bounding box center [346, 513] width 62 height 28
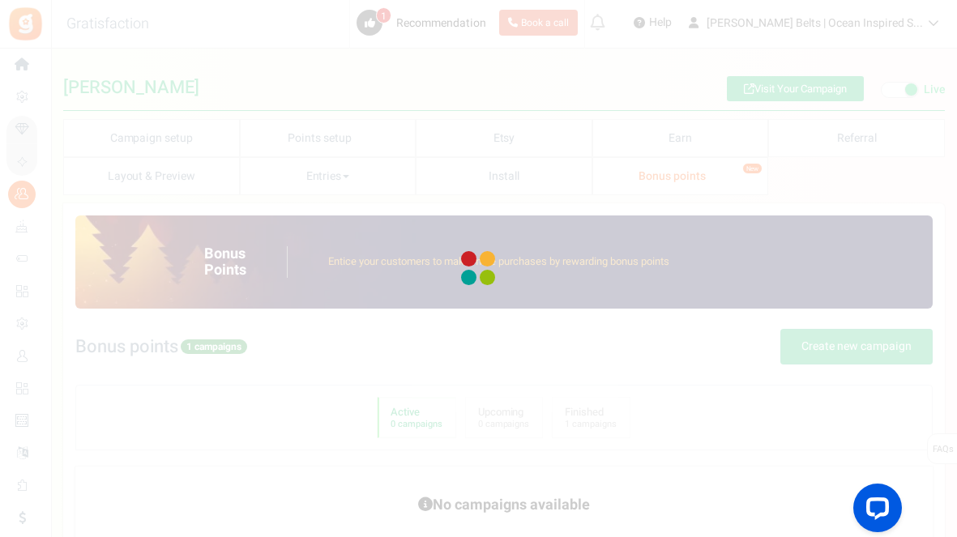
type textarea "2X points"
type textarea "Bonus Points description"
type input "#000000"
type input "#ffbe84"
type input "#000000"
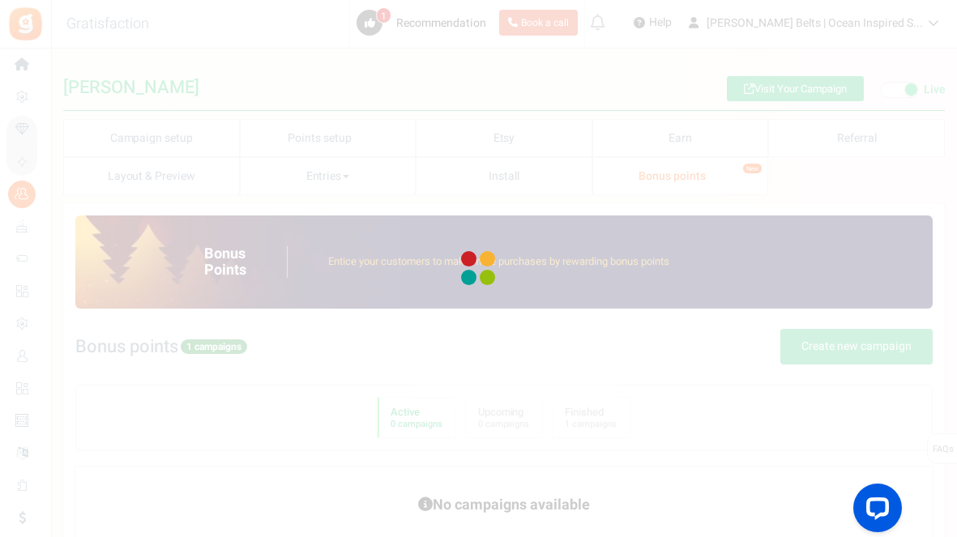
type input "#ffffff"
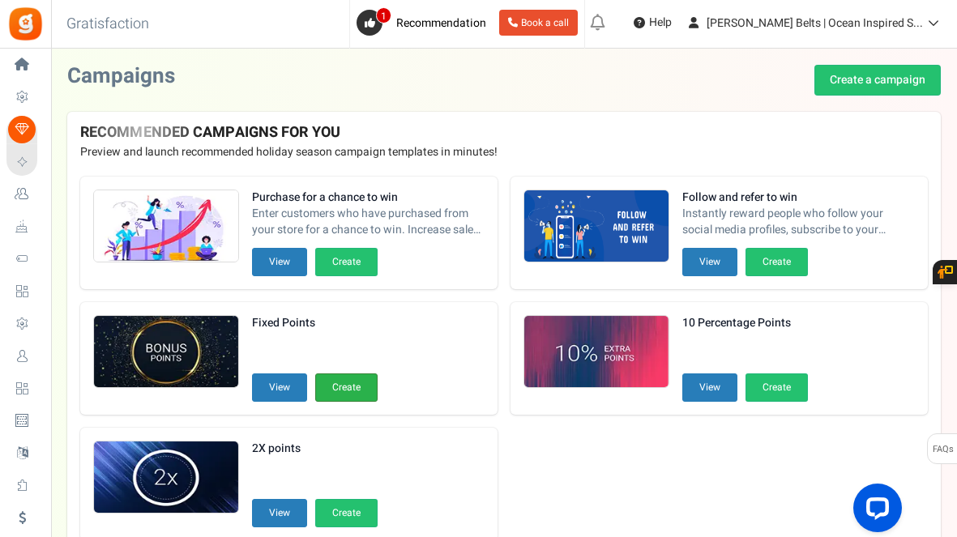
click at [352, 383] on button "Create" at bounding box center [346, 387] width 62 height 28
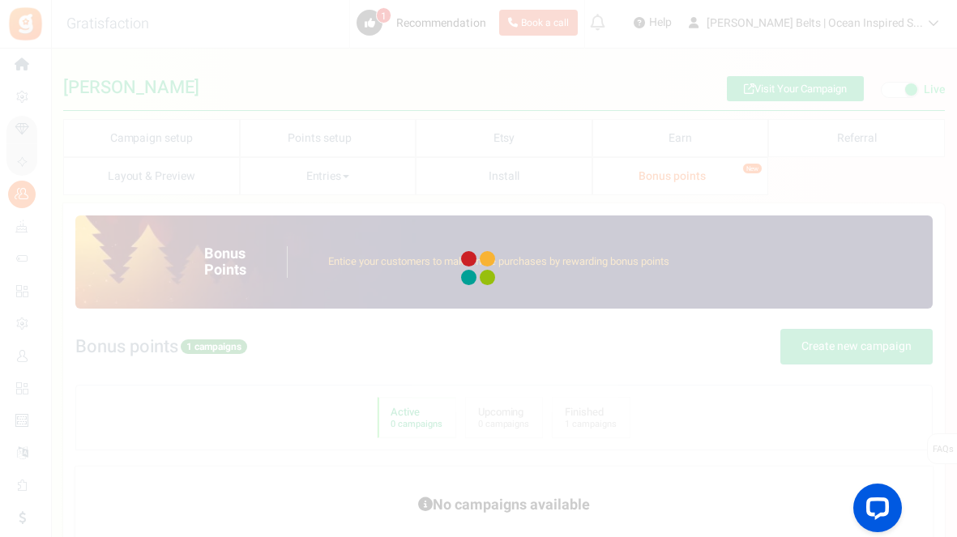
radio input "true"
type input "125"
radio input "true"
type input "[DATE] 12:01 AM"
type input "[DATE] 11:59 PM"
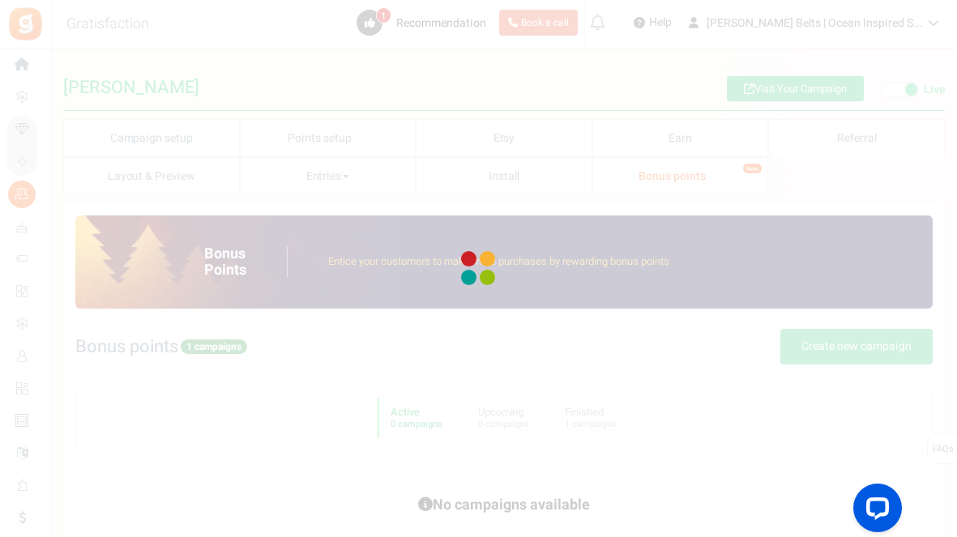
type textarea "Fixed Points"
type textarea "Bonus Points description"
type input "#000000"
type input "#ffbe84"
type input "#000000"
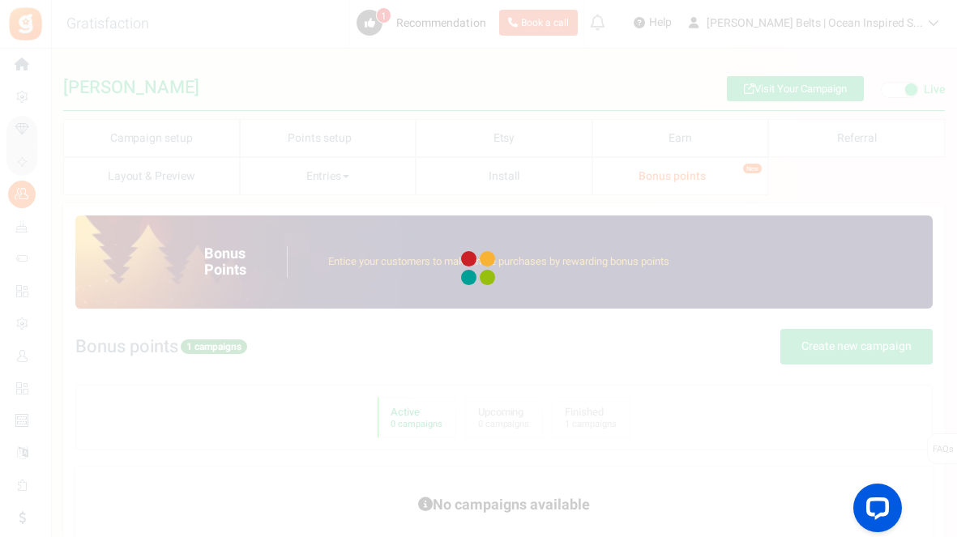
type input "#ffffff"
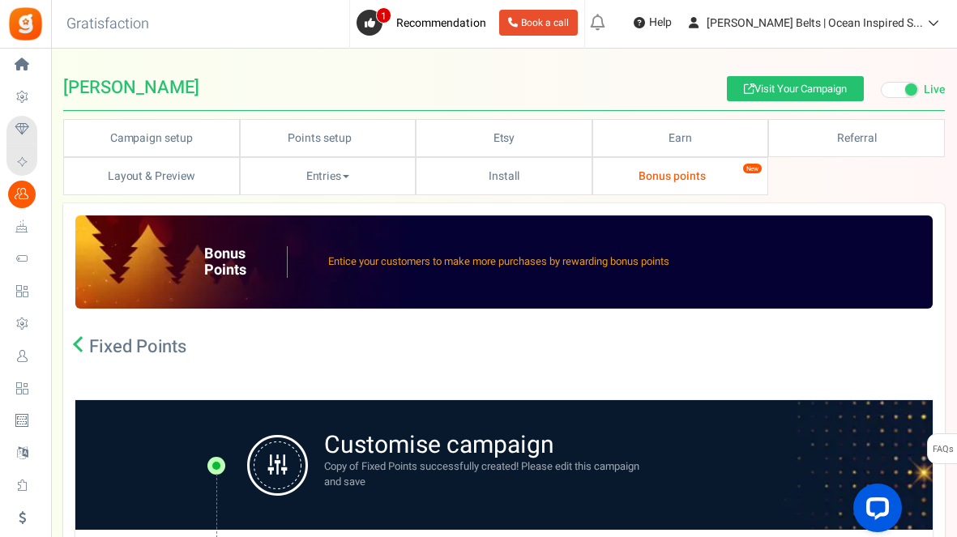
click at [415, 372] on div "Fixed Points You have excluded products from earning points. This may impact th…" at bounding box center [503, 355] width 857 height 92
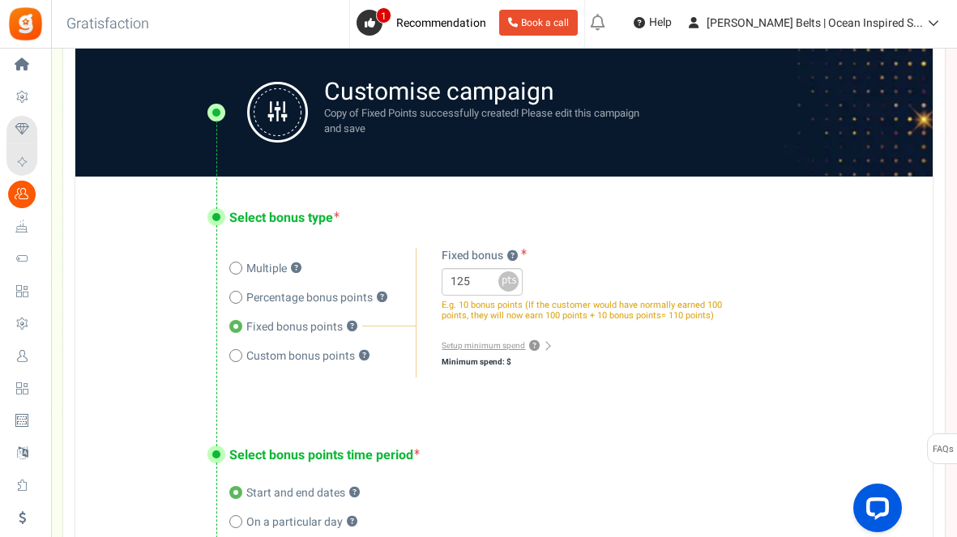
scroll to position [356, 0]
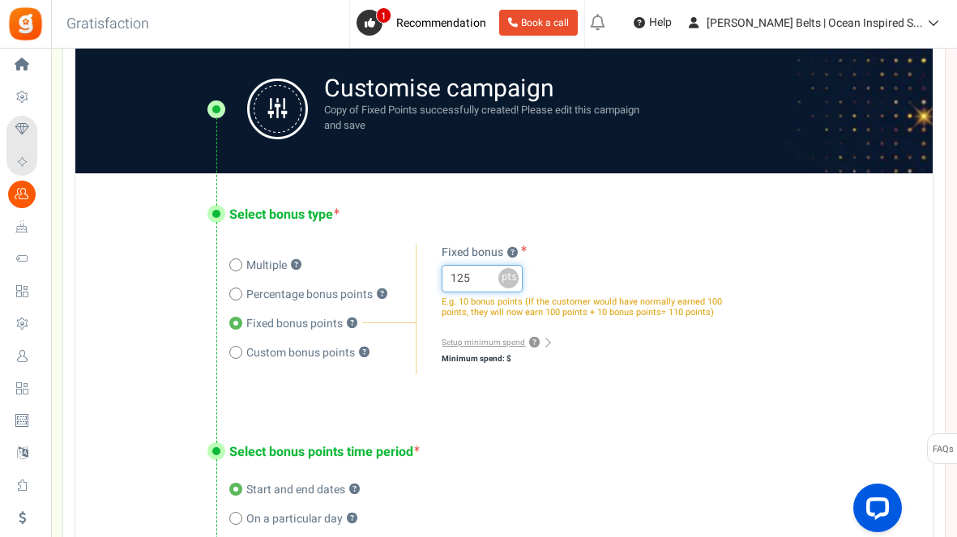
drag, startPoint x: 476, startPoint y: 277, endPoint x: 448, endPoint y: 276, distance: 27.6
click at [448, 276] on input "125" at bounding box center [482, 279] width 81 height 28
type input "15"
click at [236, 349] on span at bounding box center [235, 352] width 13 height 13
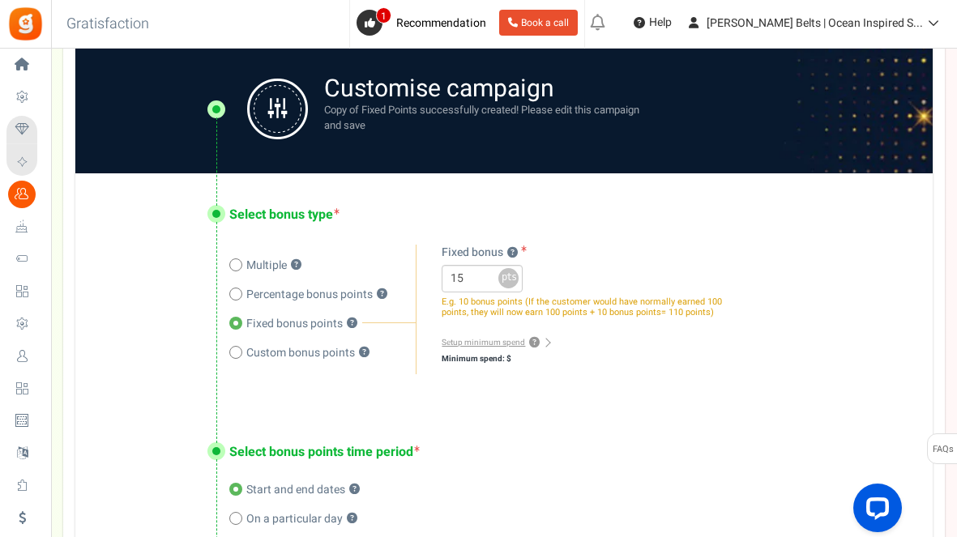
click at [236, 349] on input "Custom bonus points ?" at bounding box center [234, 354] width 11 height 11
radio input "true"
radio input "false"
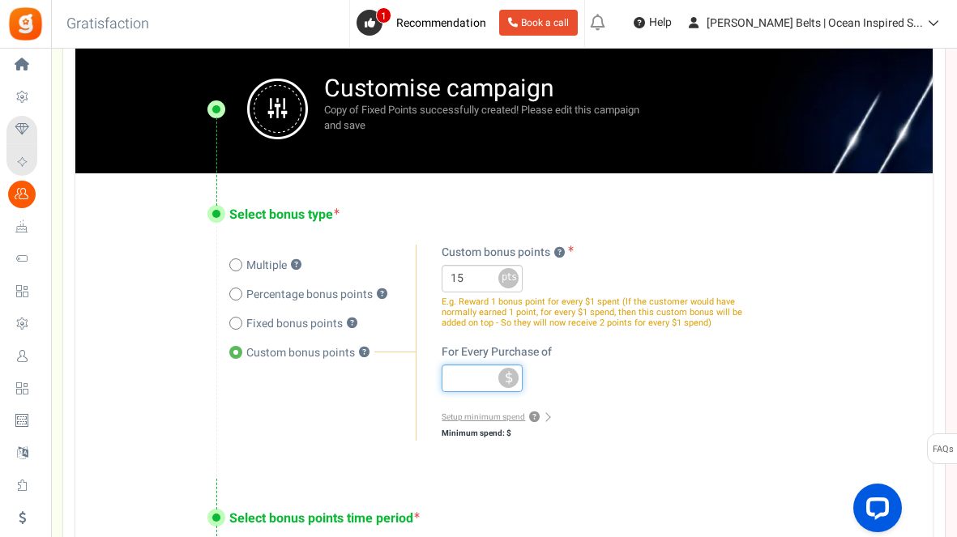
click at [698, 380] on div "For Every Purchase of $" at bounding box center [596, 368] width 308 height 48
type input "3"
click at [852, 250] on div "Multiple ? Percentage bonus points ? ?" at bounding box center [564, 343] width 671 height 197
click at [689, 282] on div "15 x % pts E.g. 2X (If the customer would have normally earned 100 points as pe…" at bounding box center [596, 297] width 308 height 64
type input "15"
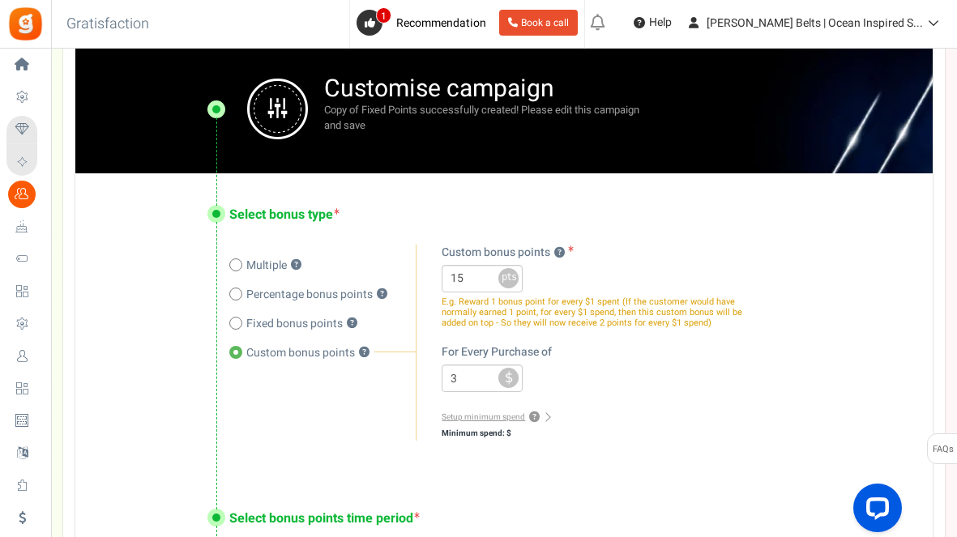
click at [128, 244] on div "Select bonus type Multiple ? Percentage bonus points ? Fixed bonus points ? ? ?…" at bounding box center [503, 325] width 857 height 304
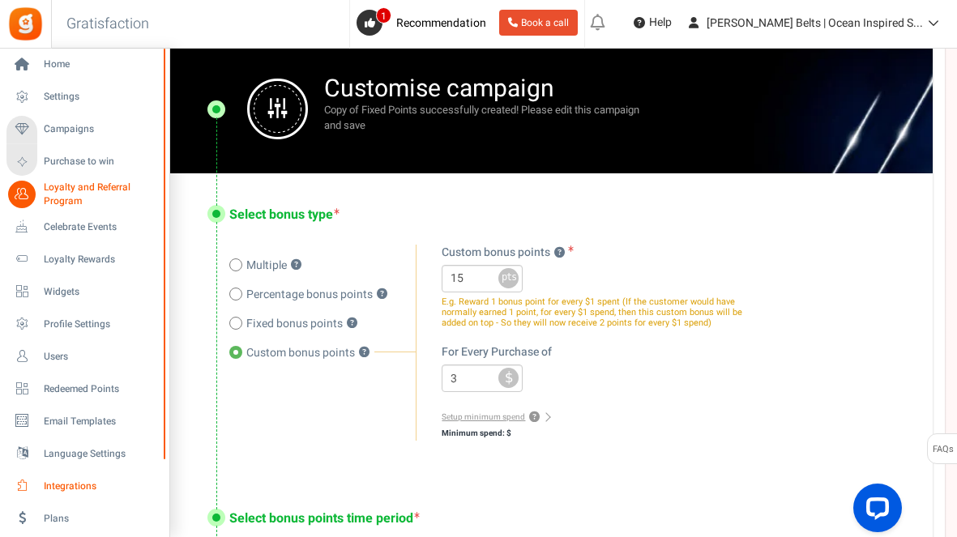
click at [93, 486] on span "Integrations" at bounding box center [100, 487] width 113 height 14
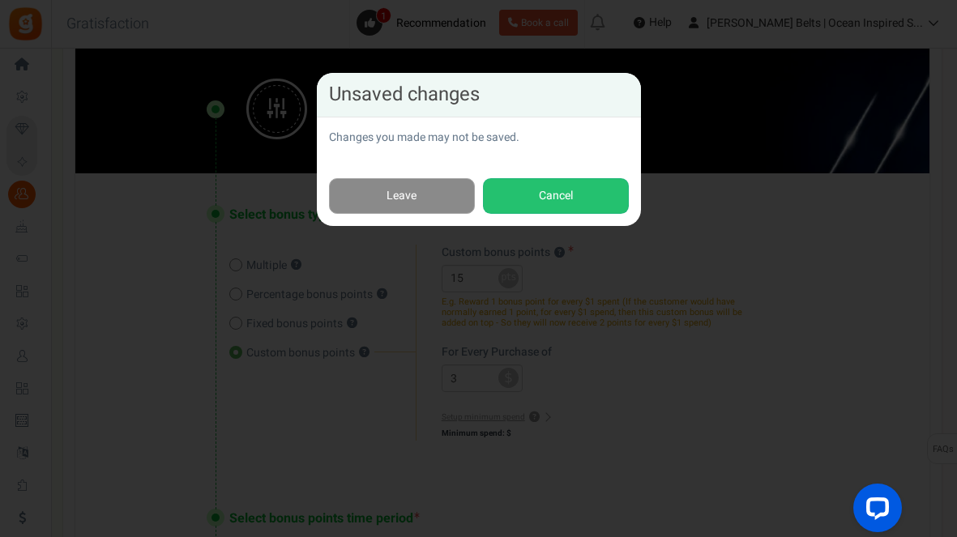
click at [442, 194] on link "Leave" at bounding box center [402, 196] width 146 height 36
